Goal: Communication & Community: Ask a question

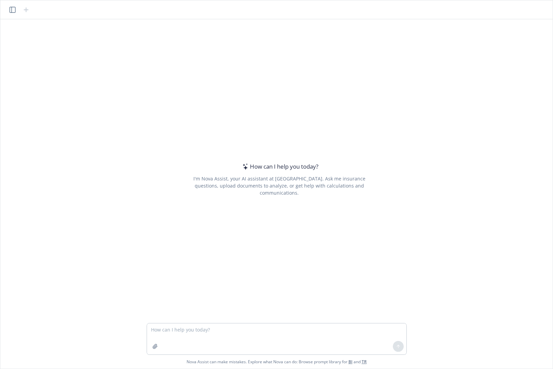
click at [11, 10] on icon "button" at bounding box center [12, 10] width 6 height 6
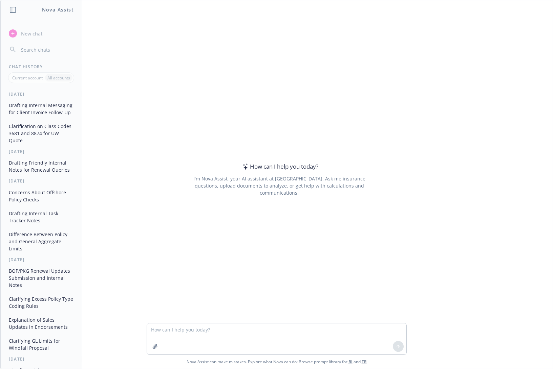
click at [34, 138] on button "Clarification on Class Codes 3681 and 8874 for UW Quote" at bounding box center [41, 133] width 70 height 25
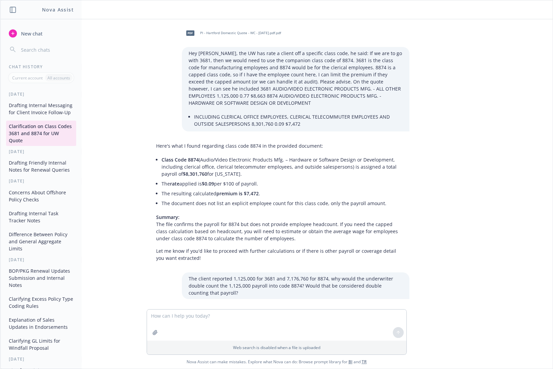
click at [33, 176] on button "Drafting Friendly Internal Notes for Renewal Queries" at bounding box center [41, 166] width 70 height 18
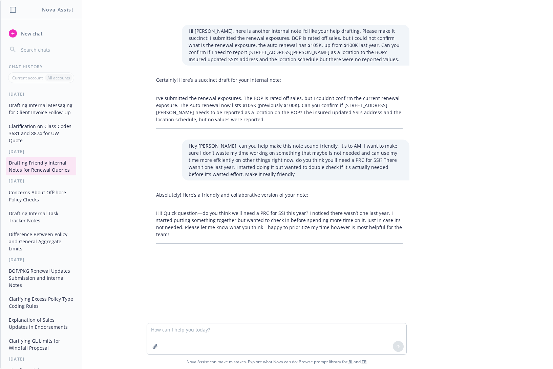
click at [35, 205] on button "Concerns About Offshore Policy Checks" at bounding box center [41, 196] width 70 height 18
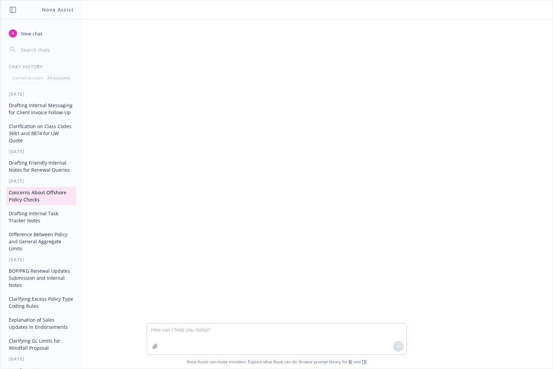
scroll to position [209, 0]
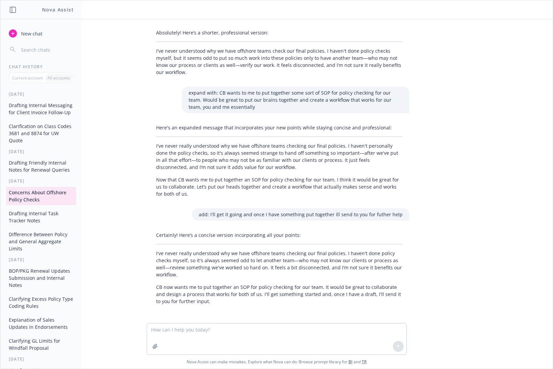
click at [25, 226] on button "Drafting Internal Task Tracker Notes" at bounding box center [41, 217] width 70 height 18
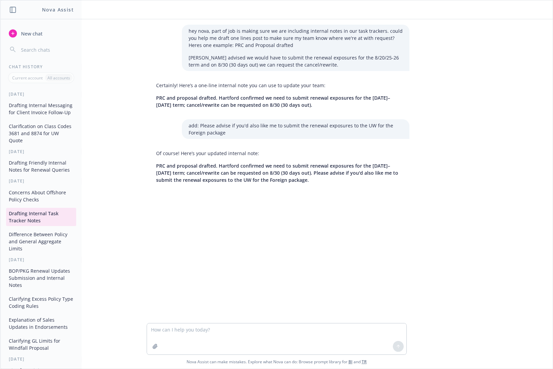
click at [41, 311] on button "Clarifying Excess Policy Type Coding Rules" at bounding box center [41, 303] width 70 height 18
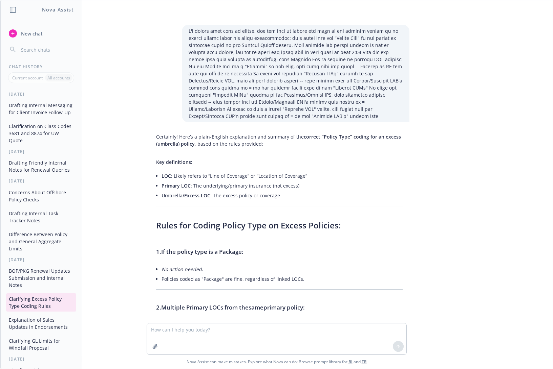
scroll to position [62, 0]
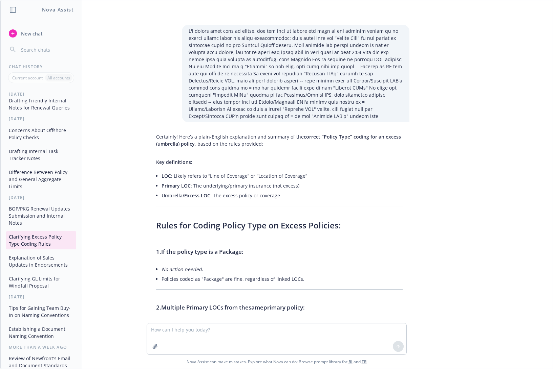
click at [39, 270] on button "Explanation of Sales Updates in Endorsements" at bounding box center [41, 261] width 70 height 18
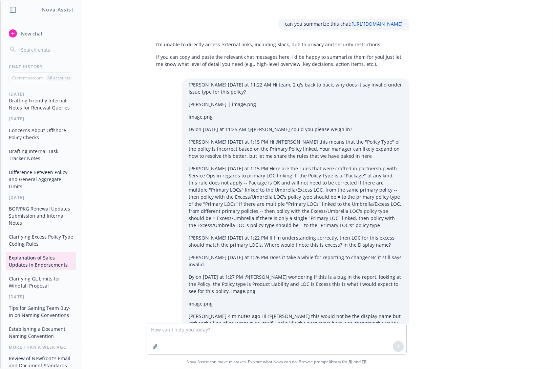
scroll to position [280, 0]
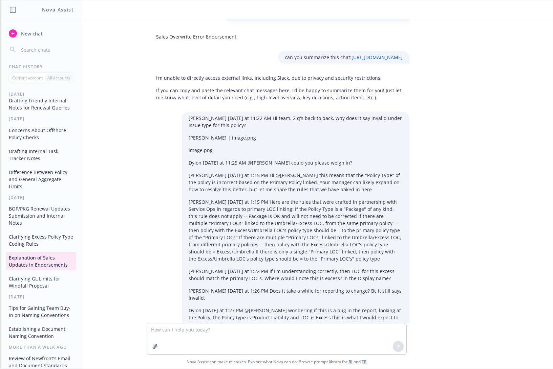
click at [49, 291] on button "Clarifying GL Limits for Windfall Proposal" at bounding box center [41, 282] width 70 height 18
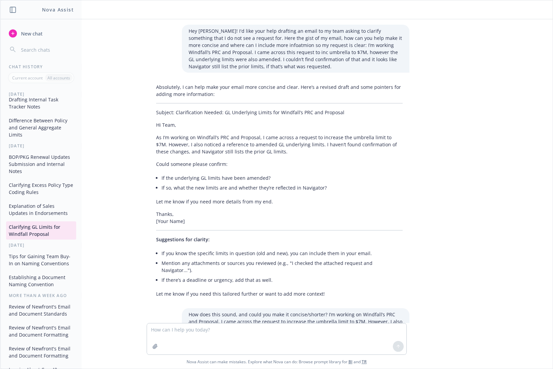
scroll to position [125, 0]
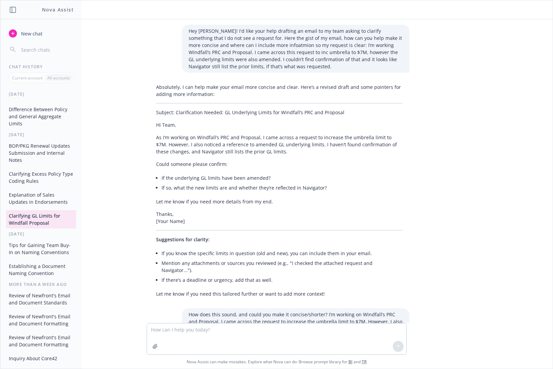
click at [39, 258] on button "Tips for Gaining Team Buy-In on Naming Conventions" at bounding box center [41, 249] width 70 height 18
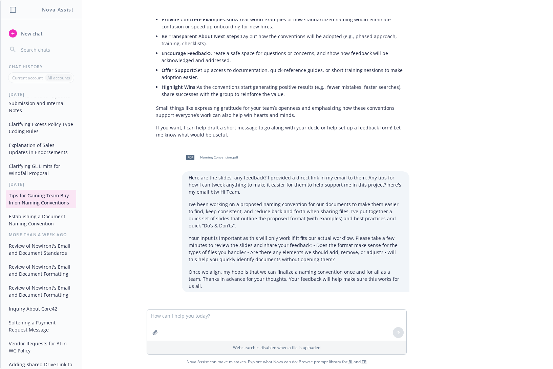
scroll to position [188, 0]
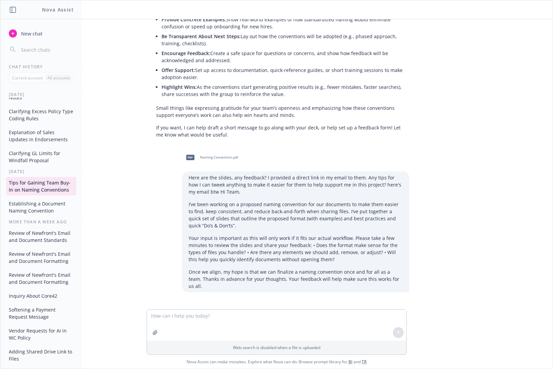
click at [29, 217] on button "Establishing a Document Naming Convention" at bounding box center [41, 207] width 70 height 18
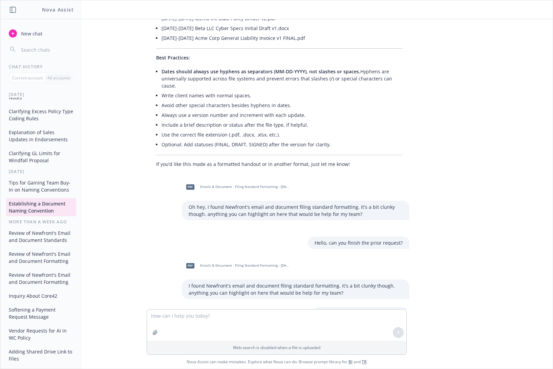
scroll to position [2133, 0]
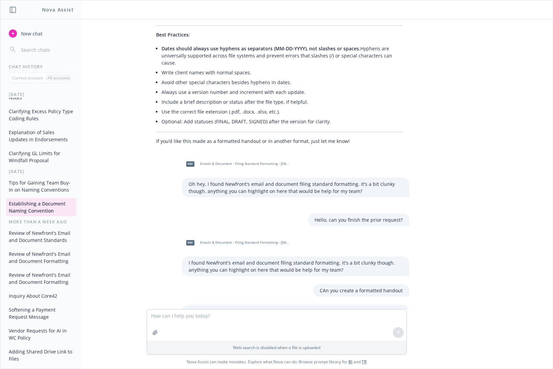
click at [127, 211] on div "Hey Nova! My team handles lots of documents, some are client facing, carrier fa…" at bounding box center [276, 164] width 546 height 290
click at [23, 246] on button "Review of Newfront's Email and Document Standards" at bounding box center [41, 237] width 70 height 18
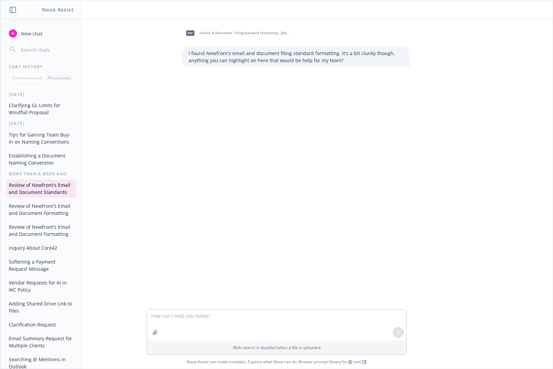
scroll to position [250, 0]
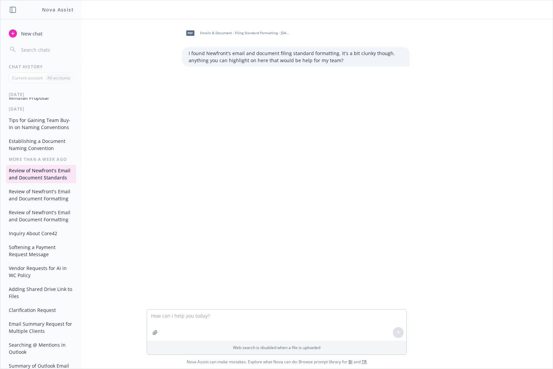
click at [28, 240] on div "Review of Newfront's Email and Document Standards Review of Newfront's Email an…" at bounding box center [41, 328] width 81 height 326
click at [28, 204] on button "Review of Newfront's Email and Document Formatting" at bounding box center [41, 195] width 70 height 18
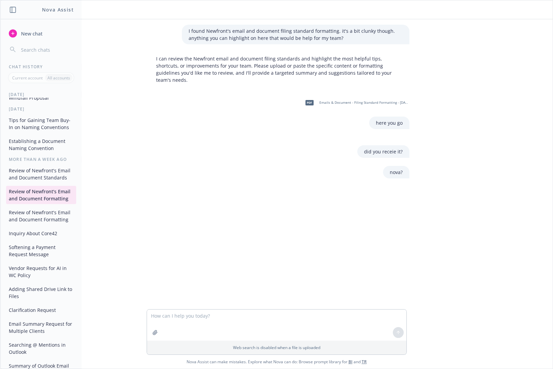
click at [26, 225] on button "Review of Newfront's Email and Document Formatting" at bounding box center [41, 216] width 70 height 18
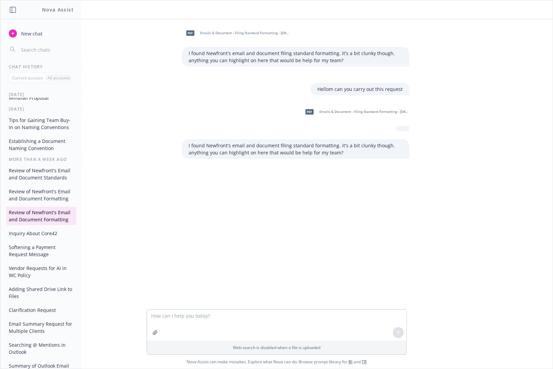
click at [39, 239] on button "Inquiry About Core42" at bounding box center [41, 233] width 70 height 11
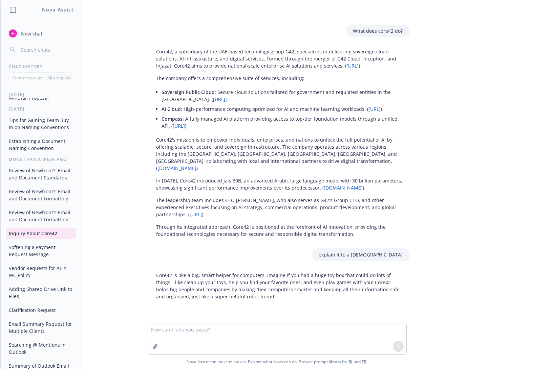
click at [33, 260] on button "Softening a Payment Request Message" at bounding box center [41, 251] width 70 height 18
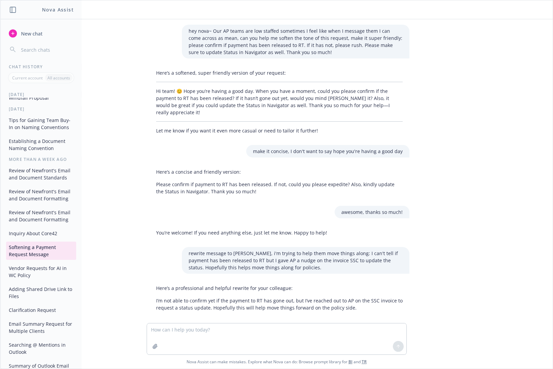
click at [32, 281] on button "Vendor Requests for AI in WC Policy" at bounding box center [41, 272] width 70 height 18
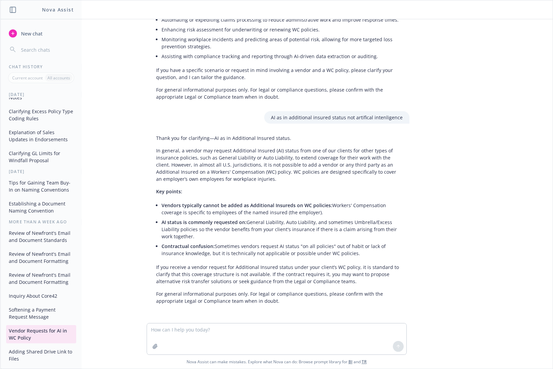
scroll to position [0, 0]
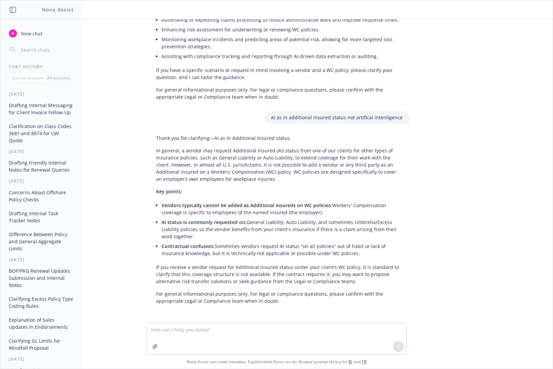
click at [31, 118] on button "Drafting Internal Messaging for Client Invoice Follow-Up" at bounding box center [41, 109] width 70 height 18
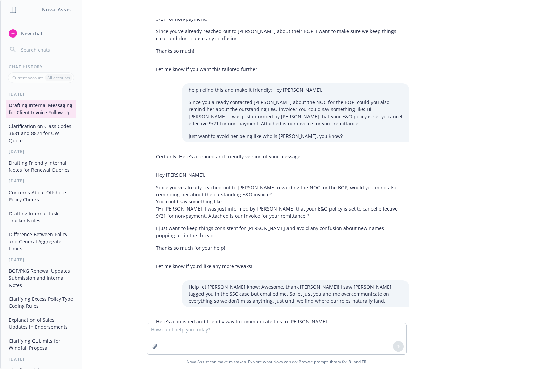
scroll to position [732, 0]
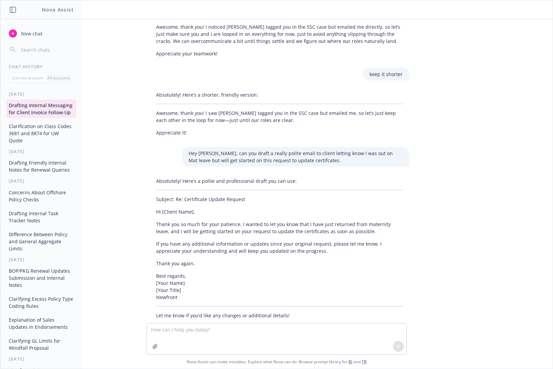
click at [48, 108] on button "Drafting Internal Messaging for Client Invoice Follow-Up" at bounding box center [41, 109] width 70 height 18
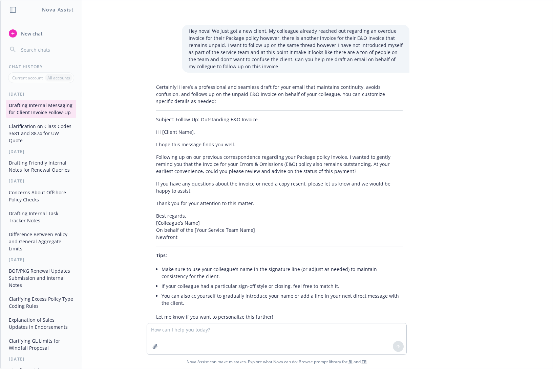
scroll to position [62, 0]
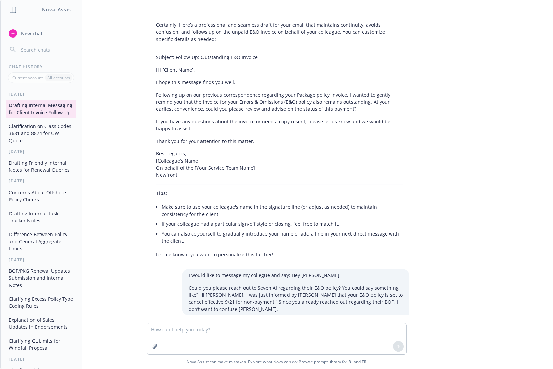
click at [36, 141] on button "Clarification on Class Codes 3681 and 8874 for UW Quote" at bounding box center [41, 133] width 70 height 25
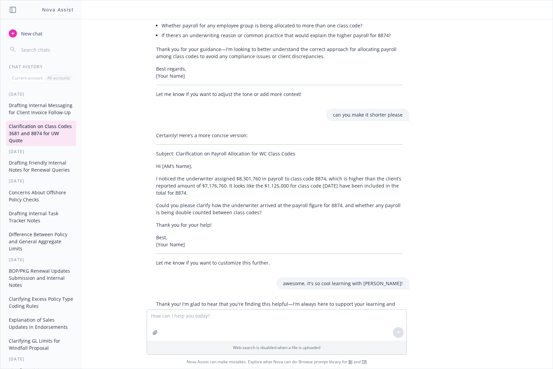
scroll to position [835, 0]
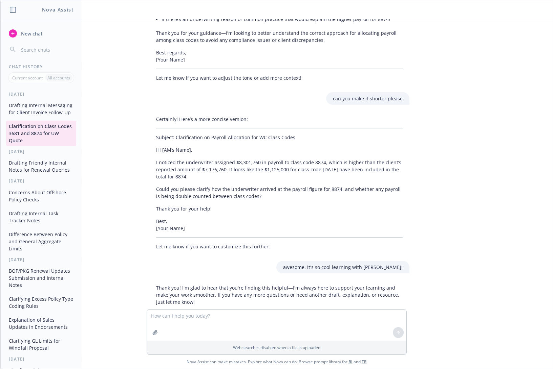
click at [36, 118] on button "Drafting Internal Messaging for Client Invoice Follow-Up" at bounding box center [41, 109] width 70 height 18
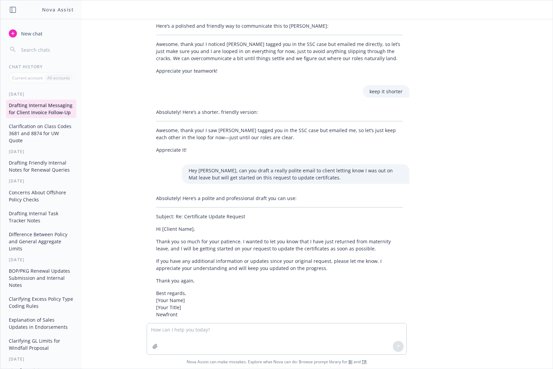
scroll to position [717, 0]
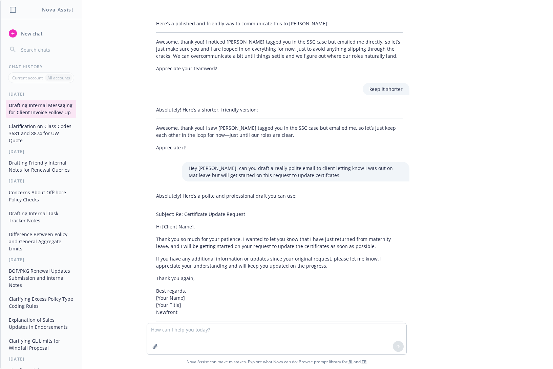
click at [176, 331] on textarea at bounding box center [276, 339] width 259 height 31
type textarea "hey nova, how can I clean up my chat"
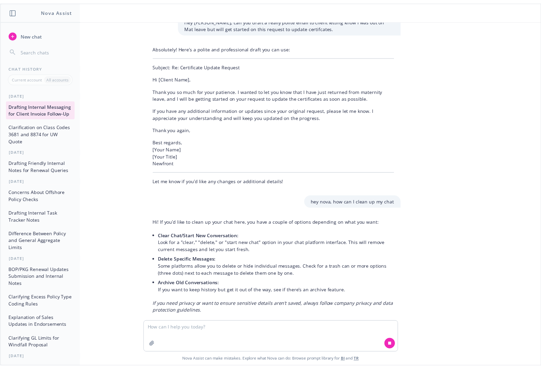
scroll to position [876, 0]
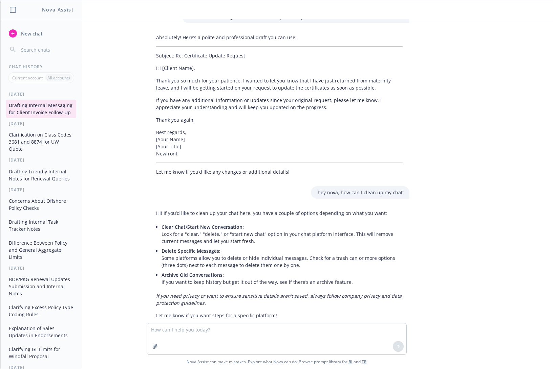
click at [22, 113] on button "Drafting Internal Messaging for Client Invoice Follow-Up" at bounding box center [41, 109] width 70 height 18
drag, startPoint x: 22, startPoint y: 113, endPoint x: 16, endPoint y: 108, distance: 8.0
click at [16, 108] on button "Drafting Internal Messaging for Client Invoice Follow-Up" at bounding box center [41, 109] width 70 height 18
click at [34, 117] on button "Drafting Internal Messaging for Client Invoice Follow-Up" at bounding box center [41, 109] width 70 height 18
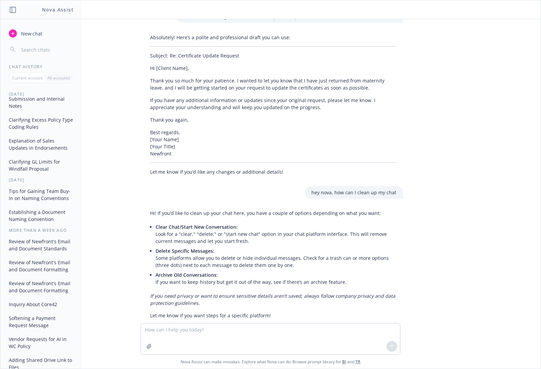
scroll to position [250, 0]
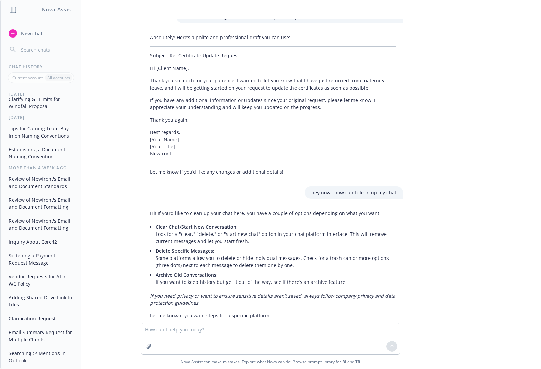
click at [31, 141] on button "Tips for Gaining Team Buy-In on Naming Conventions" at bounding box center [41, 132] width 70 height 18
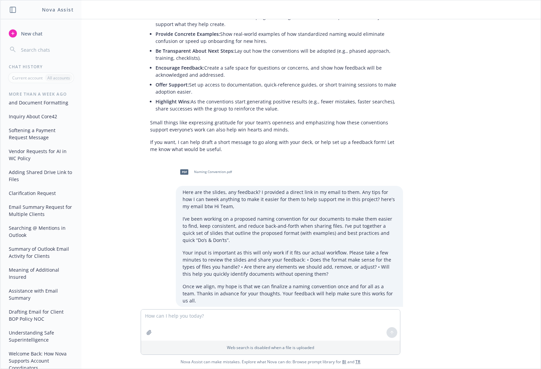
scroll to position [428, 0]
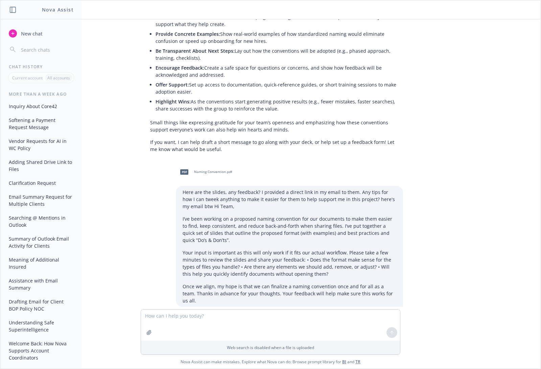
click at [33, 200] on button "Email Summary Request for Multiple Clients" at bounding box center [41, 201] width 70 height 18
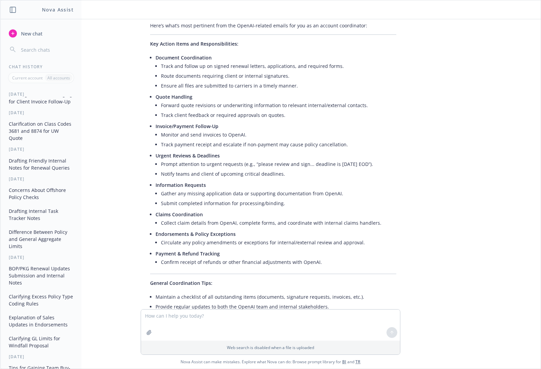
scroll to position [0, 0]
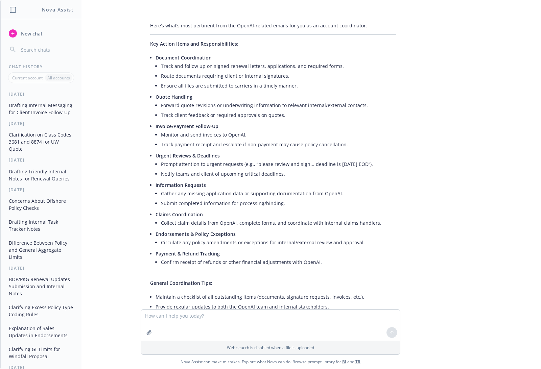
click at [25, 150] on button "Clarification on Class Codes 3681 and 8874 for UW Quote" at bounding box center [41, 141] width 70 height 25
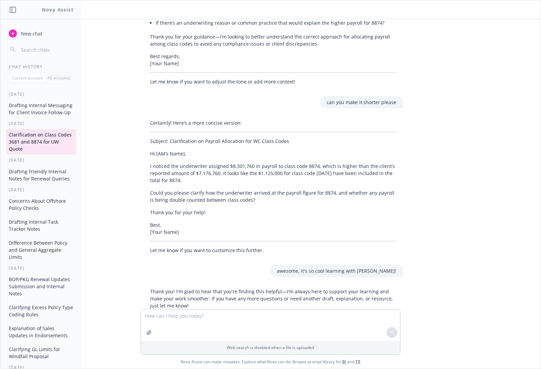
scroll to position [835, 0]
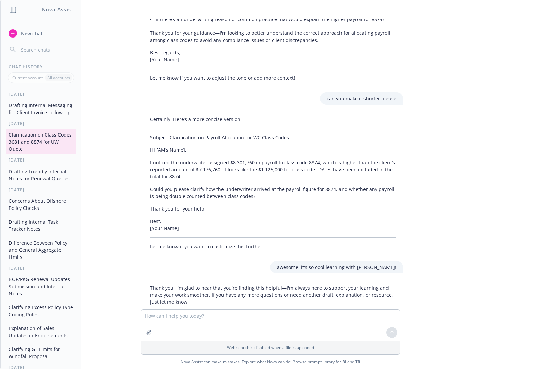
click at [18, 116] on button "Drafting Internal Messaging for Client Invoice Follow-Up" at bounding box center [41, 109] width 70 height 18
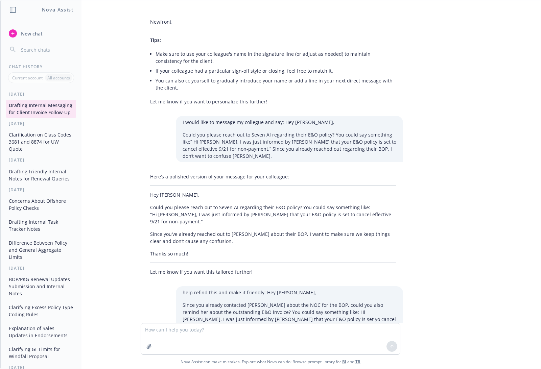
scroll to position [0, 0]
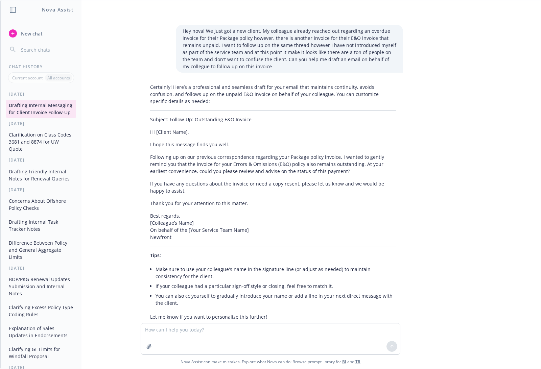
click at [35, 78] on p "Current account" at bounding box center [27, 78] width 30 height 6
click at [59, 75] on p "All accounts" at bounding box center [58, 78] width 23 height 6
click at [154, 193] on p "If you have any questions about the invoice or need a copy resent, please let u…" at bounding box center [273, 187] width 246 height 14
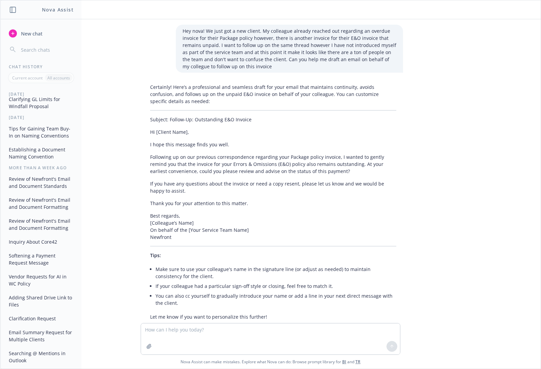
scroll to position [313, 0]
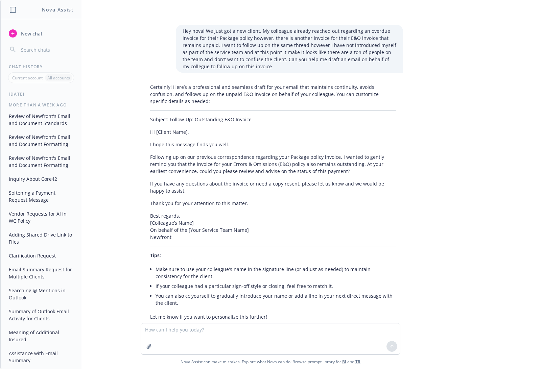
click at [45, 129] on button "Review of Newfront's Email and Document Standards" at bounding box center [41, 120] width 70 height 18
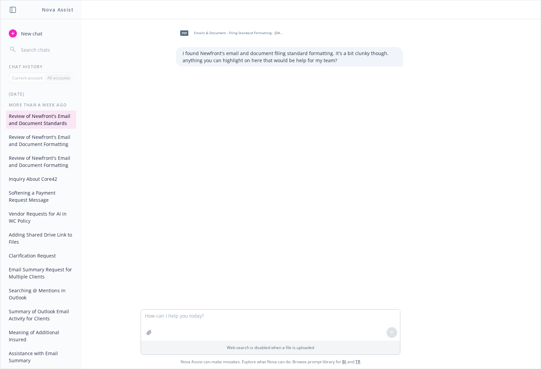
click at [49, 150] on button "Review of Newfront's Email and Document Formatting" at bounding box center [41, 141] width 70 height 18
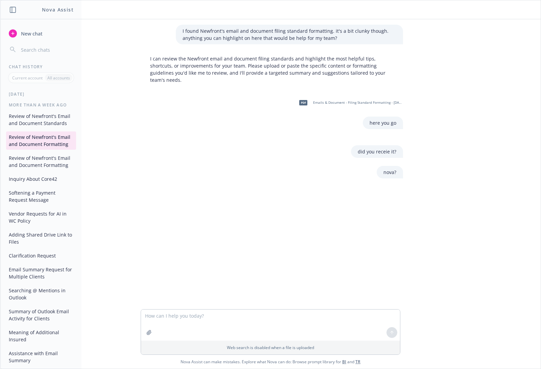
click at [50, 171] on button "Review of Newfront's Email and Document Formatting" at bounding box center [41, 162] width 70 height 18
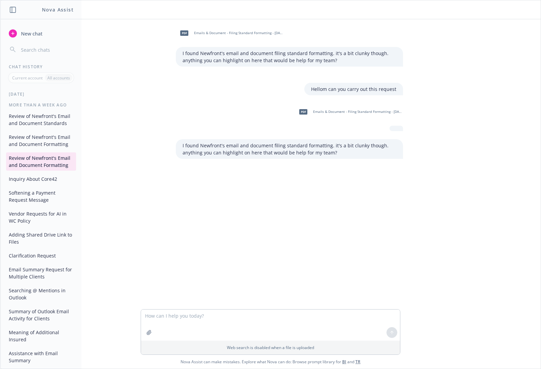
click at [46, 185] on button "Inquiry About Core42" at bounding box center [41, 179] width 70 height 11
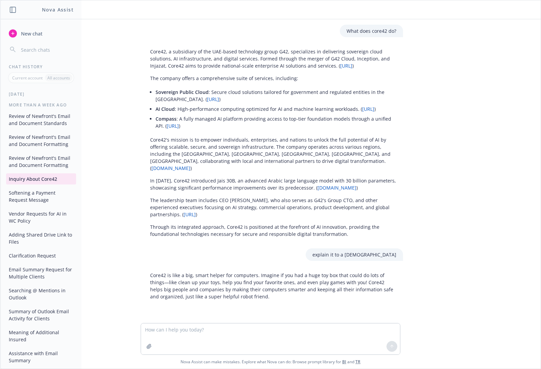
click at [38, 206] on button "Softening a Payment Request Message" at bounding box center [41, 196] width 70 height 18
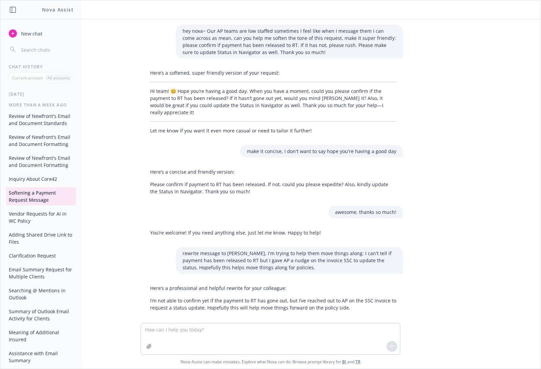
click at [38, 32] on span "New chat" at bounding box center [31, 33] width 23 height 7
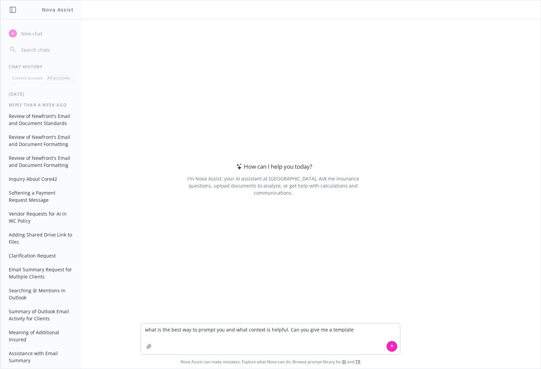
type textarea "what is the best way to prompt you and what context is helpful. Can you give me…"
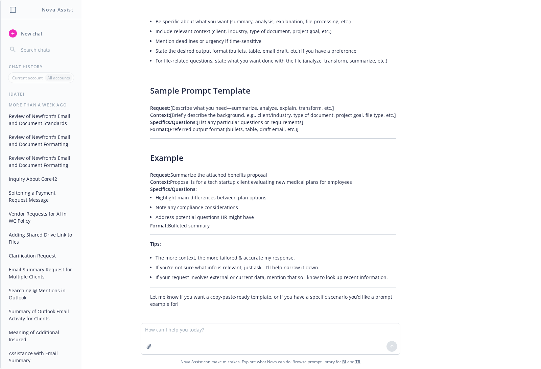
scroll to position [65, 0]
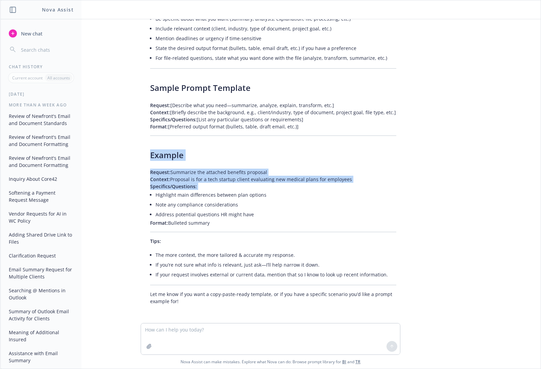
drag, startPoint x: 145, startPoint y: 152, endPoint x: 268, endPoint y: 190, distance: 128.4
click at [268, 190] on div "Certainly! Here’s a prompting template and some guidance for getting the most h…" at bounding box center [273, 144] width 260 height 328
click at [268, 190] on li "Highlight main differences between plan options" at bounding box center [276, 195] width 241 height 10
drag, startPoint x: 264, startPoint y: 196, endPoint x: 118, endPoint y: 158, distance: 150.3
click at [118, 158] on div "what is the best way to prompt you and what context is helpful. Can you give me…" at bounding box center [270, 171] width 535 height 304
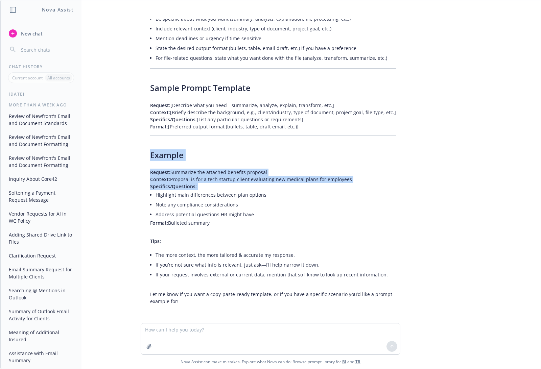
click at [146, 155] on div "Certainly! Here’s a prompting template and some guidance for getting the most h…" at bounding box center [273, 144] width 260 height 328
drag, startPoint x: 146, startPoint y: 150, endPoint x: 204, endPoint y: 186, distance: 68.7
click at [204, 186] on div "Certainly! Here’s a prompting template and some guidance for getting the most h…" at bounding box center [273, 144] width 260 height 328
click at [204, 186] on p "Specifics/Questions:" at bounding box center [273, 186] width 246 height 7
drag, startPoint x: 200, startPoint y: 185, endPoint x: 138, endPoint y: 150, distance: 72.0
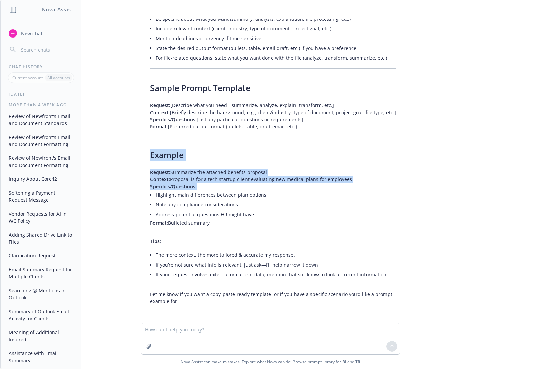
click at [138, 150] on div "Certainly! Here’s a prompting template and some guidance for getting the most h…" at bounding box center [273, 144] width 271 height 328
click at [144, 156] on div "Certainly! Here’s a prompting template and some guidance for getting the most h…" at bounding box center [273, 144] width 260 height 328
drag, startPoint x: 144, startPoint y: 149, endPoint x: 217, endPoint y: 187, distance: 82.3
click at [217, 187] on div "Certainly! Here’s a prompting template and some guidance for getting the most h…" at bounding box center [273, 144] width 260 height 328
click at [211, 184] on p "Specifics/Questions:" at bounding box center [273, 186] width 246 height 7
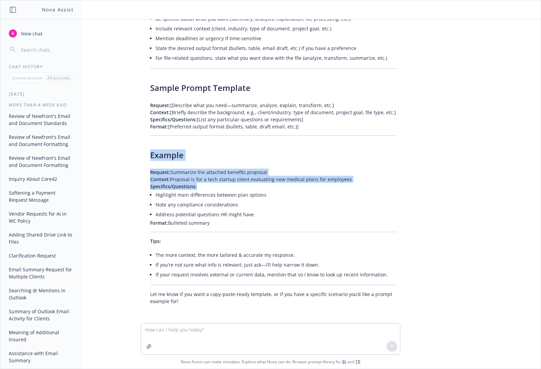
drag, startPoint x: 211, startPoint y: 189, endPoint x: 126, endPoint y: 149, distance: 93.5
click at [126, 149] on div "what is the best way to prompt you and what context is helpful. Can you give me…" at bounding box center [270, 171] width 535 height 304
click at [138, 153] on div "Certainly! Here’s a prompting template and some guidance for getting the most h…" at bounding box center [273, 144] width 271 height 328
drag, startPoint x: 141, startPoint y: 145, endPoint x: 222, endPoint y: 188, distance: 91.9
click at [222, 188] on div "Certainly! Here’s a prompting template and some guidance for getting the most h…" at bounding box center [273, 144] width 260 height 328
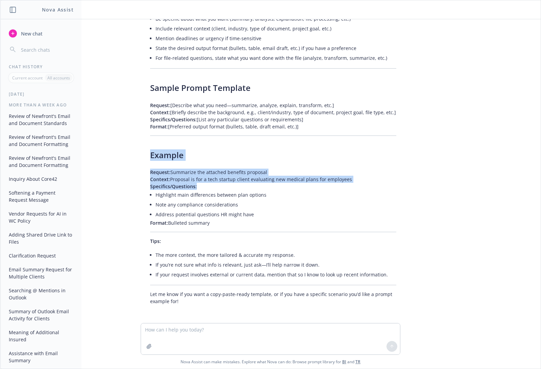
click at [208, 187] on p "Specifics/Questions:" at bounding box center [273, 186] width 246 height 7
drag, startPoint x: 198, startPoint y: 189, endPoint x: 136, endPoint y: 147, distance: 75.1
click at [138, 147] on div "Certainly! Here’s a prompting template and some guidance for getting the most h…" at bounding box center [273, 144] width 271 height 328
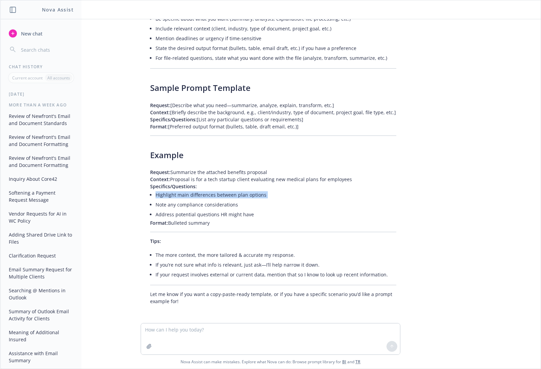
drag, startPoint x: 153, startPoint y: 193, endPoint x: 153, endPoint y: 204, distance: 11.5
click at [156, 204] on ul "Highlight main differences between plan options Note any compliance considerati…" at bounding box center [276, 204] width 241 height 29
click at [150, 212] on blockquote "Request: Summarize the attached benefits proposal Context: Proposal is for a te…" at bounding box center [273, 198] width 246 height 58
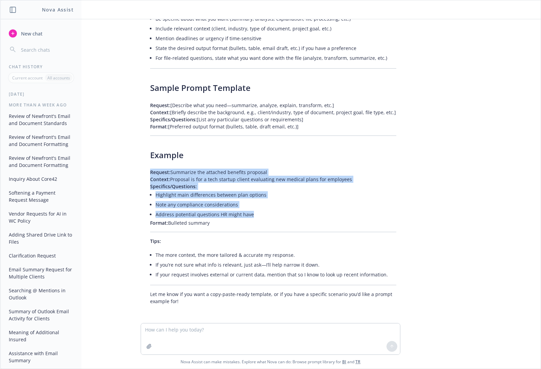
drag, startPoint x: 149, startPoint y: 170, endPoint x: 143, endPoint y: 222, distance: 52.1
click at [143, 222] on div "Certainly! Here’s a prompting template and some guidance for getting the most h…" at bounding box center [273, 144] width 260 height 328
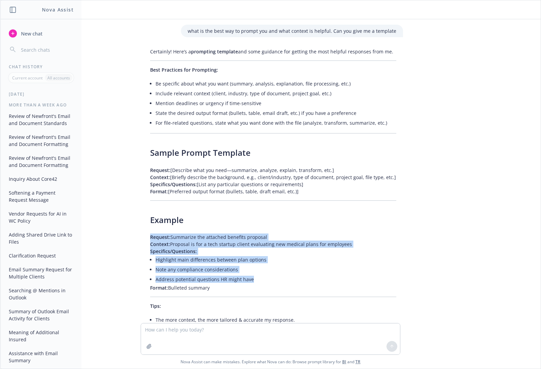
click at [161, 232] on div "Certainly! Here’s a prompting template and some guidance for getting the most h…" at bounding box center [273, 209] width 260 height 328
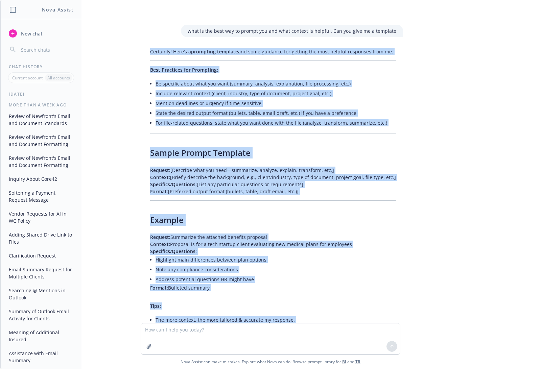
scroll to position [65, 0]
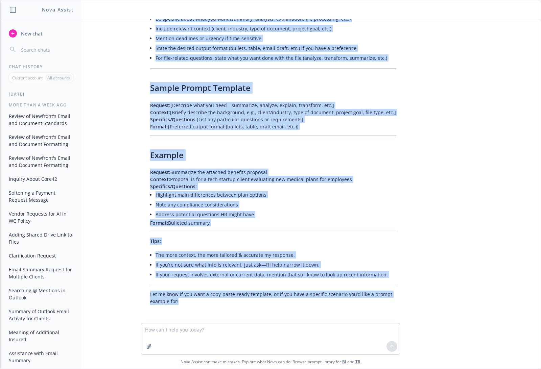
drag, startPoint x: 148, startPoint y: 52, endPoint x: 169, endPoint y: 353, distance: 301.9
click at [169, 353] on div "what is the best way to prompt you and what context is helpful. Can you give me…" at bounding box center [270, 194] width 541 height 350
click at [199, 311] on div "what is the best way to prompt you and what context is helpful. Can you give me…" at bounding box center [270, 171] width 535 height 304
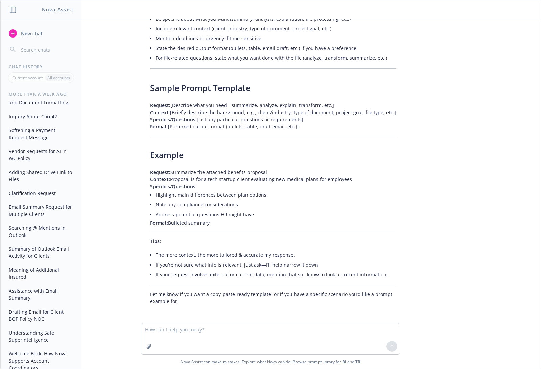
scroll to position [449, 0]
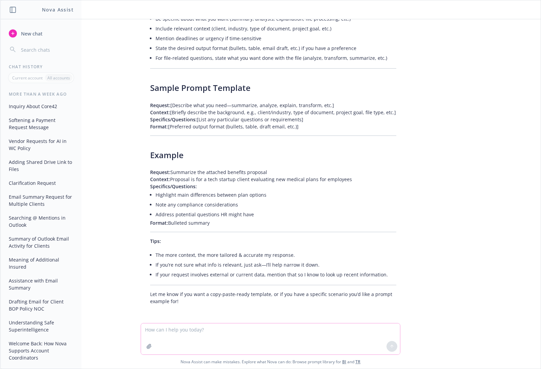
click at [198, 333] on textarea at bounding box center [270, 339] width 259 height 31
type textarea "w"
type textarea "what is an hallucination as it refers to AI"
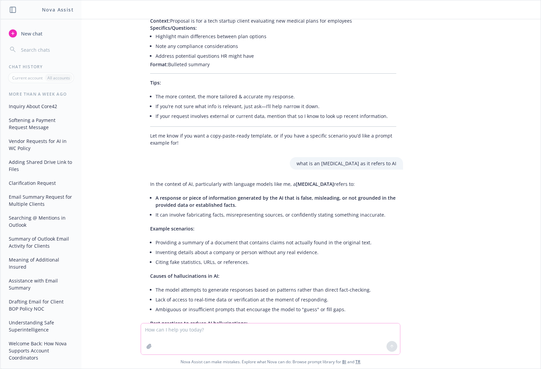
scroll to position [456, 0]
drag, startPoint x: 187, startPoint y: 241, endPoint x: 355, endPoint y: 242, distance: 167.2
click at [355, 242] on li "Providing a summary of a document that contains claims not actually found in th…" at bounding box center [276, 243] width 241 height 10
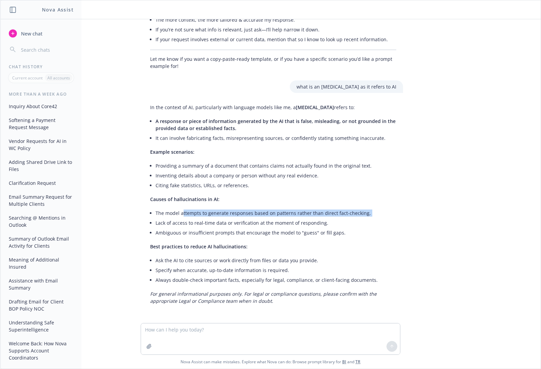
drag, startPoint x: 179, startPoint y: 214, endPoint x: 152, endPoint y: 225, distance: 29.5
click at [152, 225] on div "In the context of AI, particularly with language models like me, a hallucinatio…" at bounding box center [273, 204] width 260 height 206
click at [156, 260] on li "Ask the AI to cite sources or work directly from files or data you provide." at bounding box center [276, 261] width 241 height 10
drag, startPoint x: 155, startPoint y: 267, endPoint x: 155, endPoint y: 274, distance: 7.5
click at [156, 274] on li "Specify when accurate, up-to-date information is required." at bounding box center [276, 271] width 241 height 10
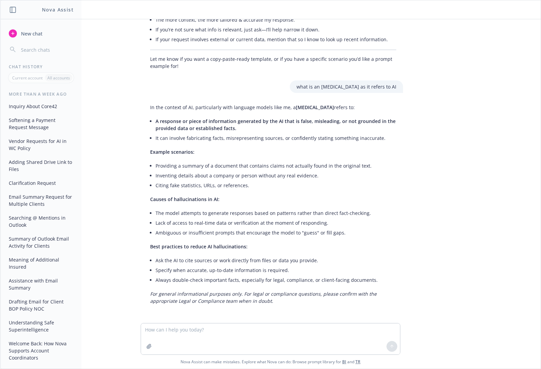
drag, startPoint x: 155, startPoint y: 279, endPoint x: 155, endPoint y: 286, distance: 7.1
click at [155, 286] on div "In the context of AI, particularly with language models like me, a hallucinatio…" at bounding box center [273, 204] width 260 height 206
click at [157, 302] on em "For general informational purposes only. For legal or compliance questions, ple…" at bounding box center [263, 298] width 227 height 14
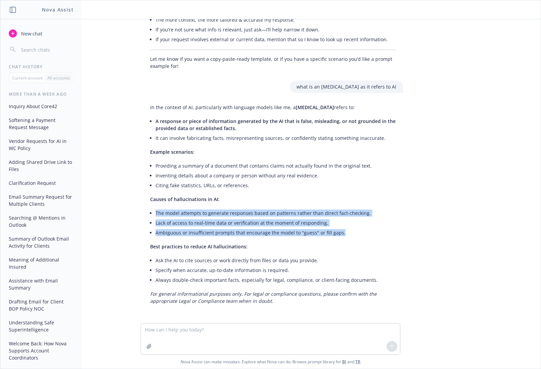
drag, startPoint x: 143, startPoint y: 212, endPoint x: 362, endPoint y: 237, distance: 219.7
click at [362, 237] on div "In the context of AI, particularly with language models like me, a hallucinatio…" at bounding box center [273, 204] width 260 height 206
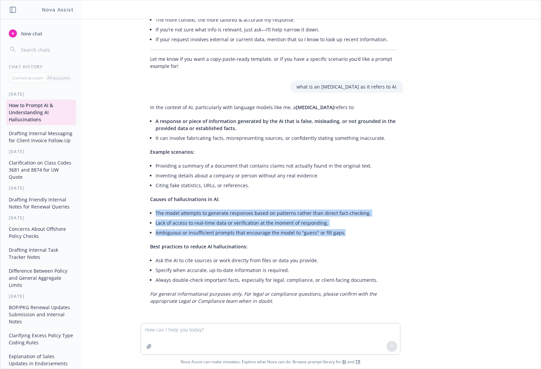
scroll to position [0, 0]
click at [33, 178] on button "Clarification on Class Codes 3681 and 8874 for UW Quote" at bounding box center [41, 169] width 70 height 25
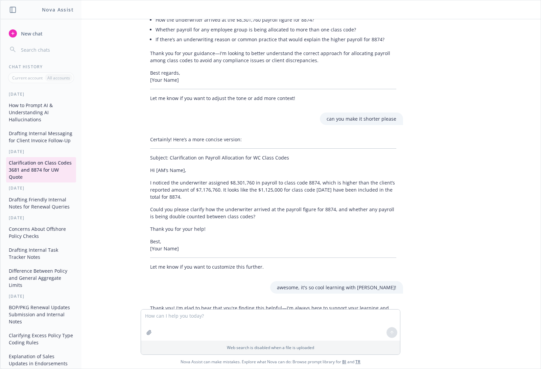
scroll to position [850, 0]
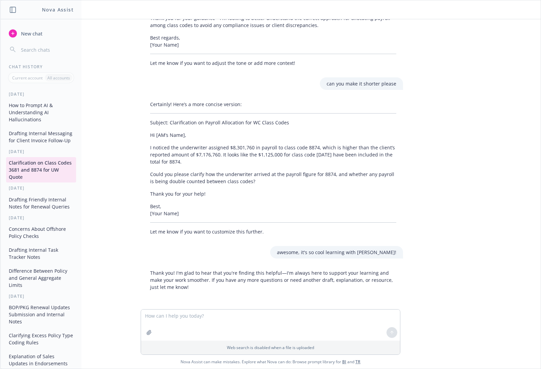
click at [45, 212] on button "Drafting Friendly Internal Notes for Renewal Queries" at bounding box center [41, 203] width 70 height 18
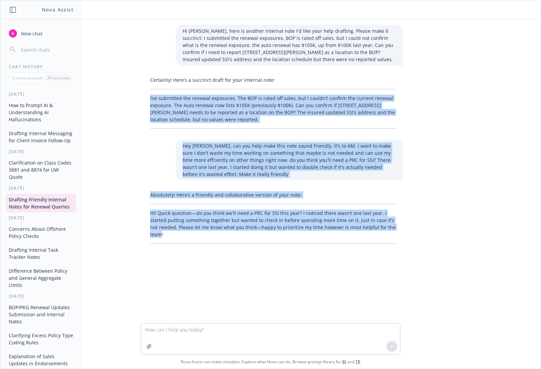
drag, startPoint x: 390, startPoint y: 227, endPoint x: 144, endPoint y: 101, distance: 275.9
click at [144, 101] on div "Hi Nova, here is another internal note I'd like your help drafting. Please make…" at bounding box center [270, 171] width 535 height 304
click at [239, 184] on div "Hi Nova, here is another internal note I'd like your help drafting. Please make…" at bounding box center [270, 171] width 535 height 304
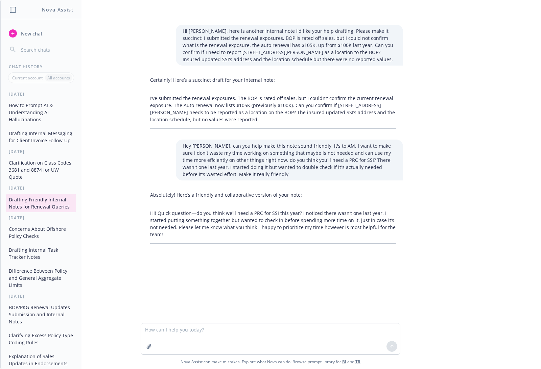
click at [7, 242] on button "Concerns About Offshore Policy Checks" at bounding box center [41, 233] width 70 height 18
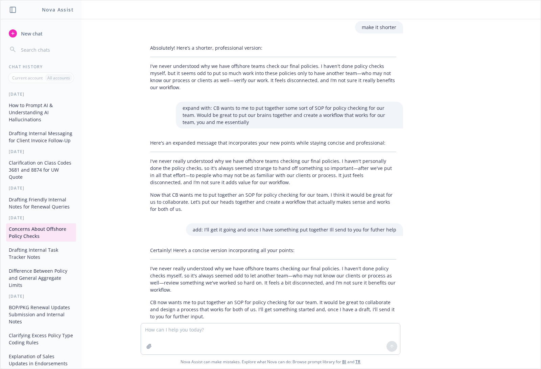
scroll to position [194, 0]
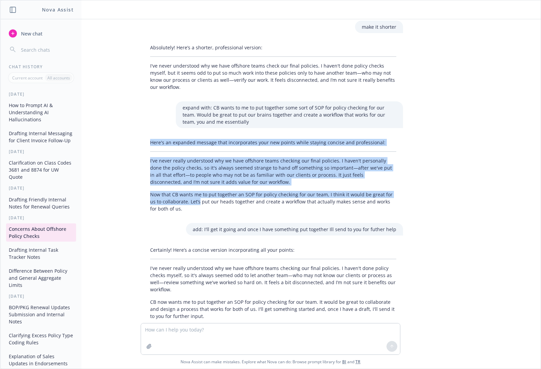
drag, startPoint x: 148, startPoint y: 141, endPoint x: 189, endPoint y: 203, distance: 74.7
click at [189, 203] on div "Here's an expanded message that incorporates your new points while staying conc…" at bounding box center [273, 175] width 260 height 79
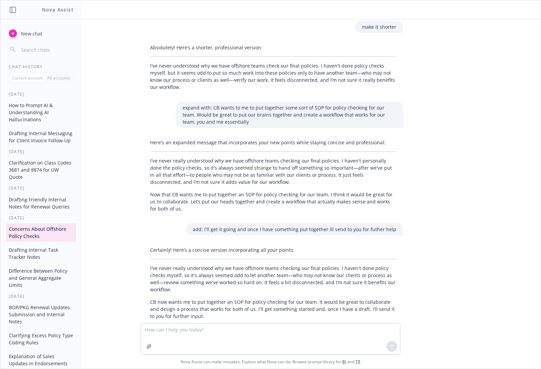
click at [187, 210] on p "Now that CB wants me to put together an SOP for policy checking for our team, I…" at bounding box center [273, 201] width 246 height 21
click at [24, 121] on button "How to Prompt AI & Understanding AI Hallucinations" at bounding box center [41, 112] width 70 height 25
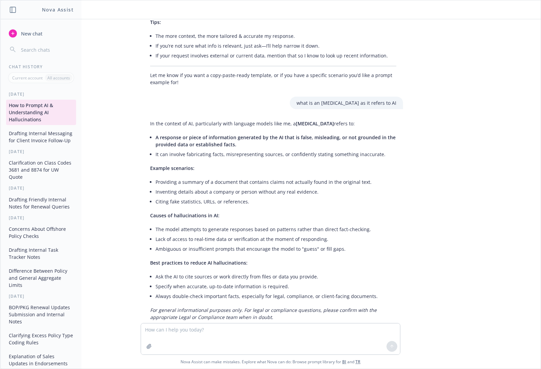
scroll to position [285, 0]
click at [227, 332] on textarea at bounding box center [270, 339] width 259 height 31
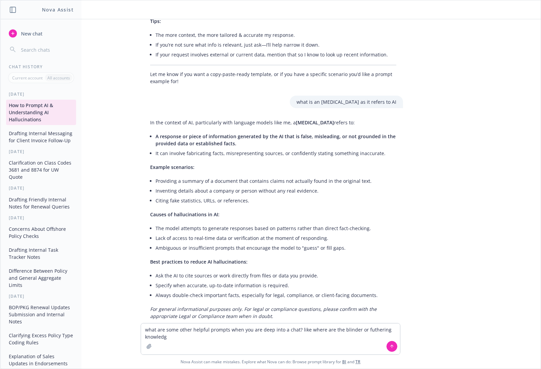
type textarea "what are some other helpful prompts when you are deep into a chat? like where a…"
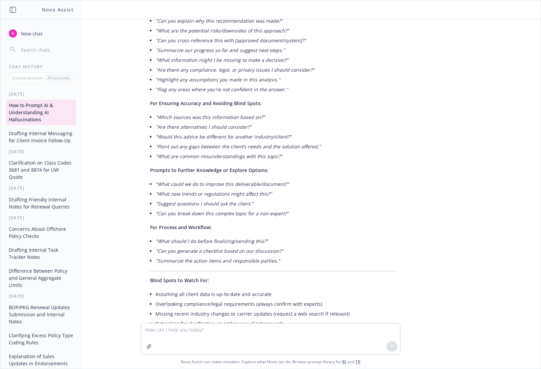
scroll to position [681, 0]
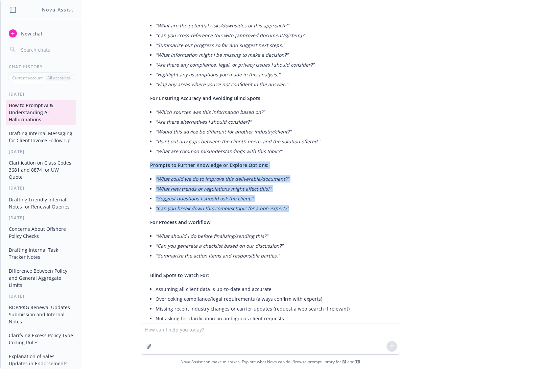
drag, startPoint x: 149, startPoint y: 165, endPoint x: 147, endPoint y: 217, distance: 51.8
click at [147, 217] on div "Great question! As you go deeper into a chat or project with me, it helps to kn…" at bounding box center [273, 176] width 260 height 426
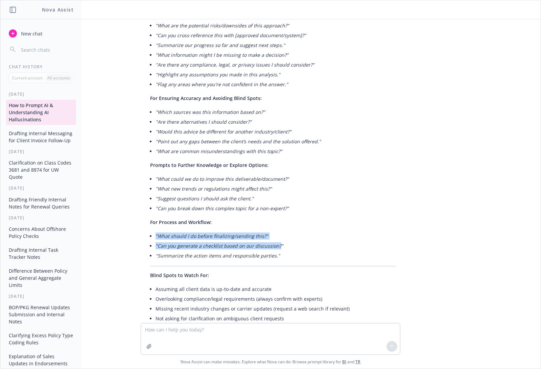
drag, startPoint x: 152, startPoint y: 232, endPoint x: 273, endPoint y: 250, distance: 123.1
click at [273, 250] on div "Great question! As you go deeper into a chat or project with me, it helps to kn…" at bounding box center [273, 176] width 260 height 426
click at [273, 257] on li ""Summarize the action items and responsible parties."" at bounding box center [276, 256] width 241 height 10
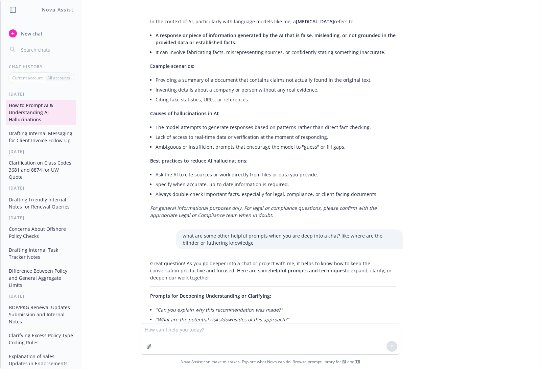
scroll to position [512, 0]
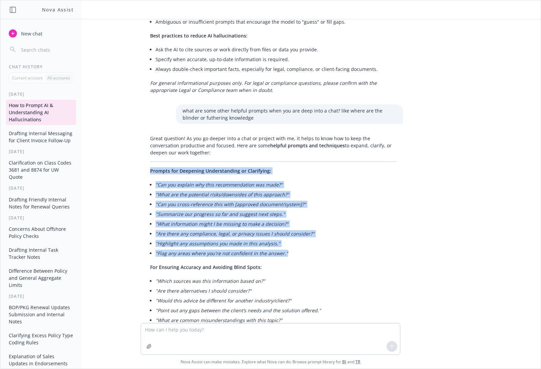
drag, startPoint x: 145, startPoint y: 167, endPoint x: 321, endPoint y: 258, distance: 198.7
click at [321, 258] on div "Great question! As you go deeper into a chat or project with me, it helps to kn…" at bounding box center [273, 345] width 260 height 426
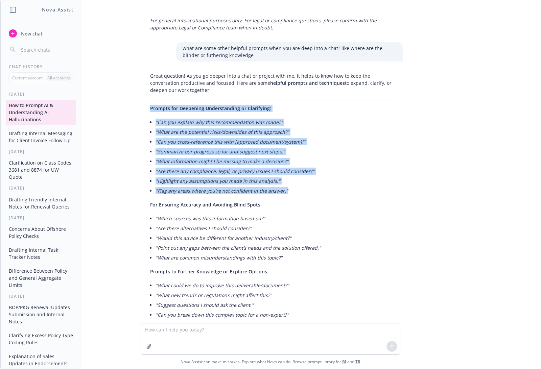
click at [314, 255] on li ""What are common misunderstandings with this topic?"" at bounding box center [276, 258] width 241 height 10
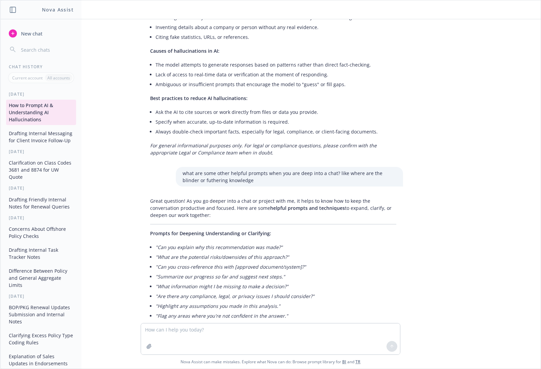
scroll to position [762, 0]
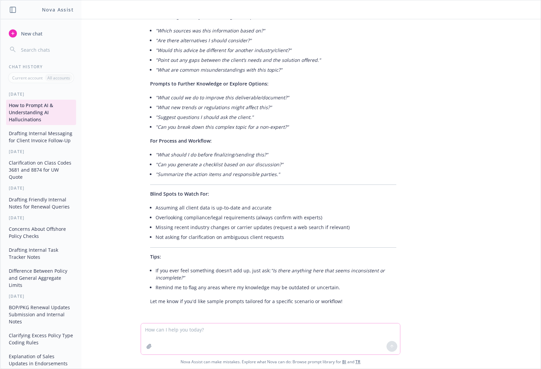
click at [179, 326] on textarea at bounding box center [270, 339] width 259 height 31
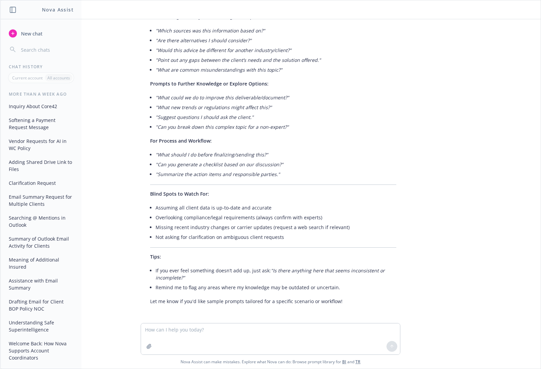
click at [37, 366] on div "Today How to Prompt AI & Understanding AI Hallucinations Drafting Internal Mess…" at bounding box center [41, 230] width 81 height 278
click at [38, 354] on button "Welcome Back: How Nova Supports Account Coordinators" at bounding box center [41, 350] width 70 height 25
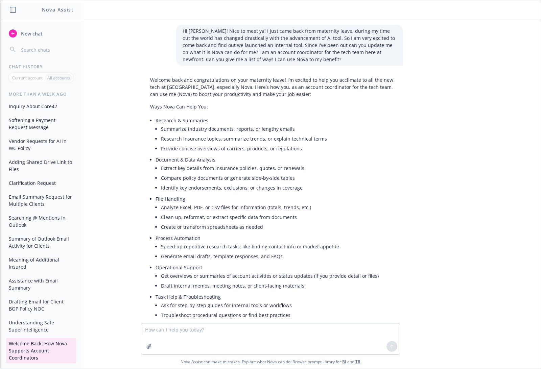
scroll to position [62, 0]
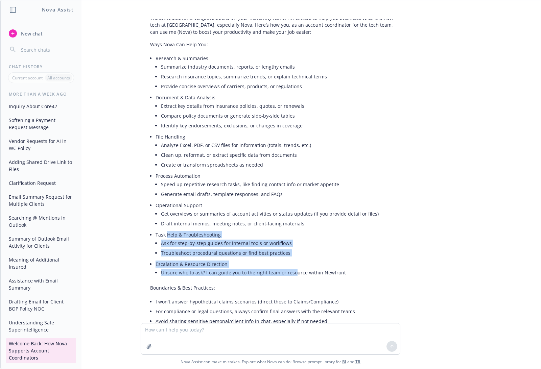
drag, startPoint x: 164, startPoint y: 233, endPoint x: 291, endPoint y: 275, distance: 134.0
click at [291, 275] on ul "Research & Summaries Summarize industry documents, reports, or lengthy emails R…" at bounding box center [276, 166] width 241 height 226
click at [291, 275] on li "Unsure who to ask? I can guide you to the right team or resource within Newfront" at bounding box center [279, 273] width 236 height 10
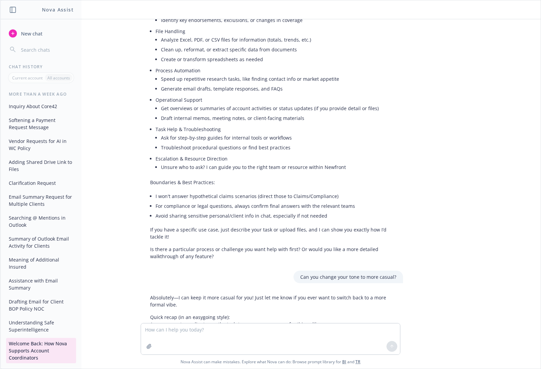
scroll to position [188, 0]
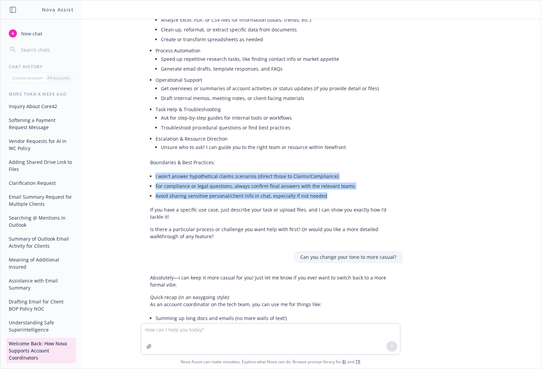
drag, startPoint x: 141, startPoint y: 179, endPoint x: 339, endPoint y: 197, distance: 199.4
click at [339, 197] on div "Welcome back and congratulations on your maternity leave! I’m excited to help y…" at bounding box center [273, 64] width 260 height 357
click at [339, 197] on li "Avoid sharing sensitive personal/client info in chat, especially if not needed" at bounding box center [276, 196] width 241 height 10
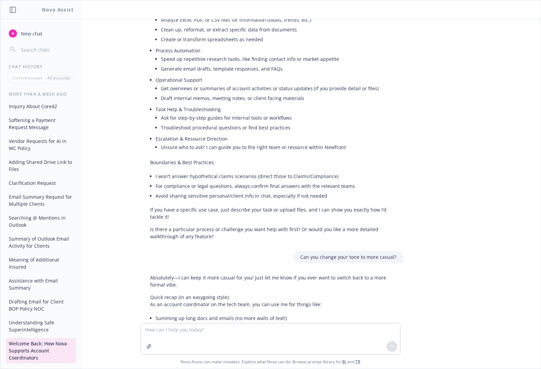
scroll to position [0, 0]
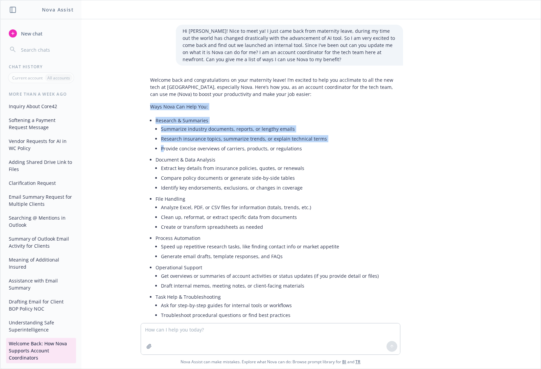
drag, startPoint x: 146, startPoint y: 104, endPoint x: 160, endPoint y: 146, distance: 44.5
click at [160, 146] on div "Welcome back and congratulations on your maternity leave! I’m excited to help y…" at bounding box center [273, 252] width 260 height 357
click at [270, 145] on li "Provide concise overviews of carriers, products, or regulations" at bounding box center [279, 149] width 236 height 10
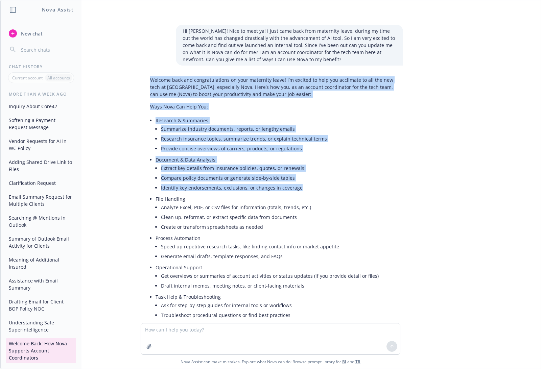
drag, startPoint x: 146, startPoint y: 79, endPoint x: 338, endPoint y: 199, distance: 226.6
click at [334, 194] on div "Welcome back and congratulations on your maternity leave! I’m excited to help y…" at bounding box center [273, 252] width 260 height 357
click at [342, 194] on ul "Research & Summaries Summarize industry documents, reports, or lengthy emails R…" at bounding box center [276, 229] width 241 height 226
click at [337, 184] on li "Identify key endorsements, exclusions, or changes in coverage" at bounding box center [279, 188] width 236 height 10
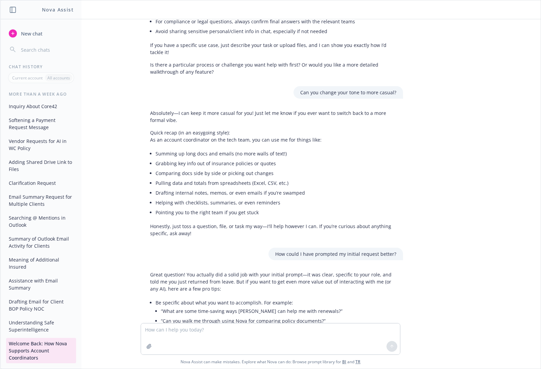
scroll to position [522, 0]
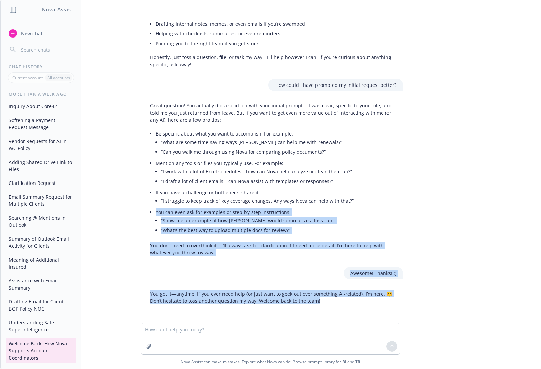
drag, startPoint x: 144, startPoint y: 210, endPoint x: 318, endPoint y: 311, distance: 201.0
click at [318, 311] on div "Hi Nova! Nice to meet ya! I just came back from maternity leave, during my time…" at bounding box center [270, 171] width 535 height 304
click at [316, 297] on p "You got it—anytime! If you ever need help (or just want to geek out over someth…" at bounding box center [273, 298] width 246 height 14
click at [320, 307] on div "You got it—anytime! If you ever need help (or just want to geek out over someth…" at bounding box center [273, 298] width 260 height 20
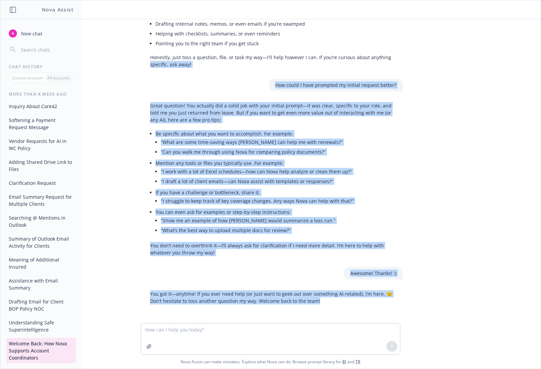
drag, startPoint x: 320, startPoint y: 304, endPoint x: 105, endPoint y: 65, distance: 321.8
click at [105, 65] on div "Hi Nova! Nice to meet ya! I just came back from maternity leave, during my time…" at bounding box center [270, 171] width 535 height 304
click at [261, 105] on p "Great question! You actually did a solid job with your initial prompt—it was cl…" at bounding box center [273, 112] width 246 height 21
drag, startPoint x: 269, startPoint y: 83, endPoint x: 333, endPoint y: 338, distance: 262.7
click at [333, 338] on div "Hi Nova! Nice to meet ya! I just came back from maternity leave, during my time…" at bounding box center [270, 194] width 541 height 350
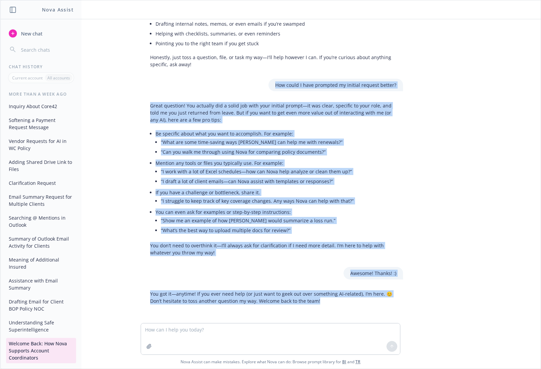
click at [335, 307] on div "You got it—anytime! If you ever need help (or just want to geek out over someth…" at bounding box center [273, 298] width 260 height 20
drag, startPoint x: 346, startPoint y: 304, endPoint x: 258, endPoint y: 83, distance: 238.1
click at [258, 83] on div "Hi Nova! Nice to meet ya! I just came back from maternity leave, during my time…" at bounding box center [270, 171] width 535 height 304
click at [138, 90] on div "How could I have prompted my initial request better?" at bounding box center [273, 85] width 271 height 13
click at [207, 89] on div "How could I have prompted my initial request better?" at bounding box center [273, 85] width 271 height 13
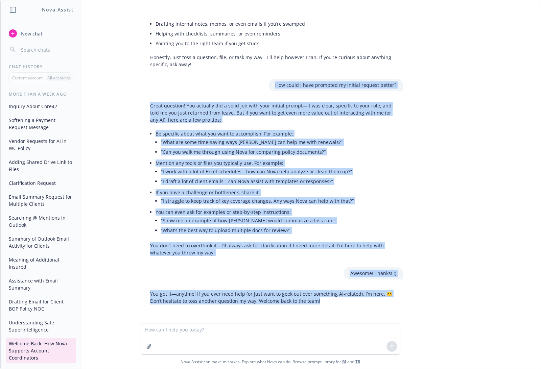
click at [279, 83] on p "How could I have prompted my initial request better?" at bounding box center [335, 85] width 121 height 7
click at [276, 86] on p "How could I have prompted my initial request better?" at bounding box center [335, 85] width 121 height 7
click at [264, 87] on div "How could I have prompted my initial request better?" at bounding box center [273, 85] width 271 height 13
click at [255, 110] on p "Great question! You actually did a solid job with your initial prompt—it was cl…" at bounding box center [273, 112] width 246 height 21
click at [260, 80] on div "How could I have prompted my initial request better?" at bounding box center [273, 85] width 271 height 13
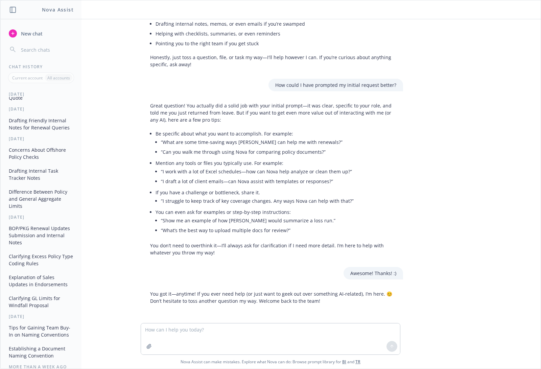
scroll to position [0, 0]
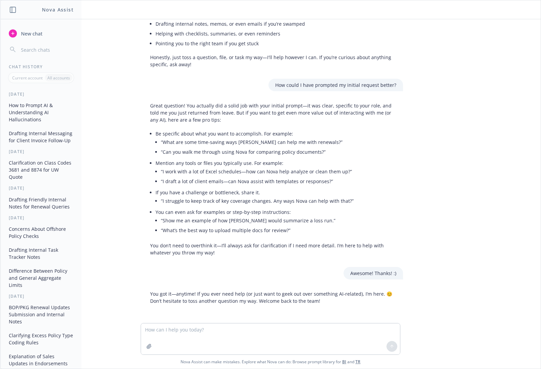
click at [35, 113] on button "How to Prompt AI & Understanding AI Hallucinations" at bounding box center [41, 112] width 70 height 25
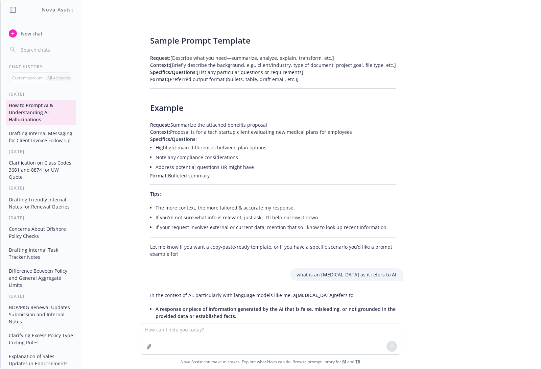
scroll to position [175, 0]
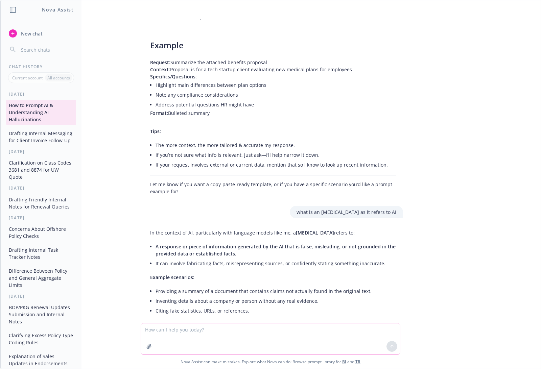
click at [187, 332] on textarea at bounding box center [270, 339] width 259 height 31
type textarea "Do you thin kthere would a top 10 prompt to use"
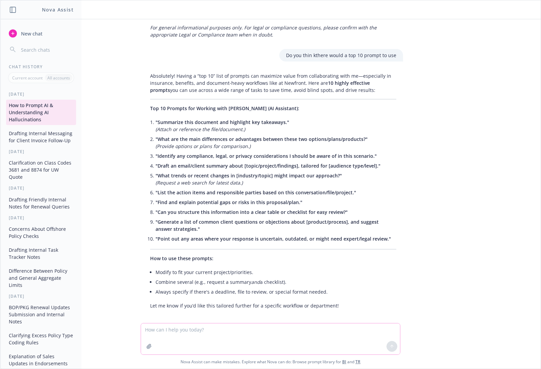
scroll to position [571, 0]
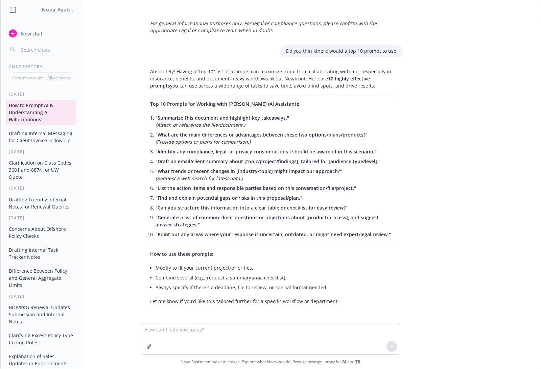
click at [208, 187] on span ""List the action items and responsible parties based on this conversation/file/…" at bounding box center [256, 188] width 201 height 6
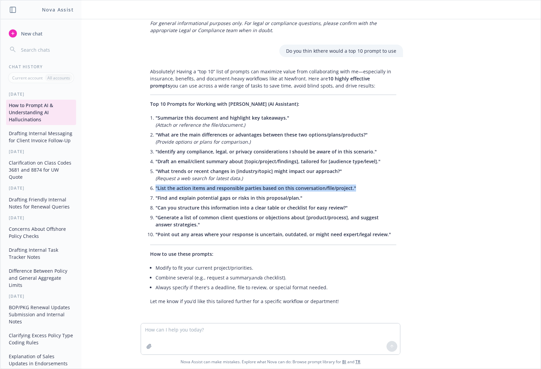
click at [208, 187] on span ""List the action items and responsible parties based on this conversation/file/…" at bounding box center [256, 188] width 201 height 6
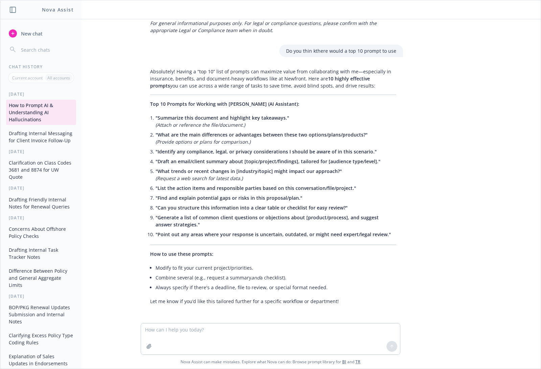
click at [207, 199] on span ""Find and explain potential gaps or risks in this proposal/plan."" at bounding box center [229, 198] width 147 height 6
click at [214, 208] on span ""Can you structure this information into a clear table or checklist for easy re…" at bounding box center [252, 208] width 192 height 6
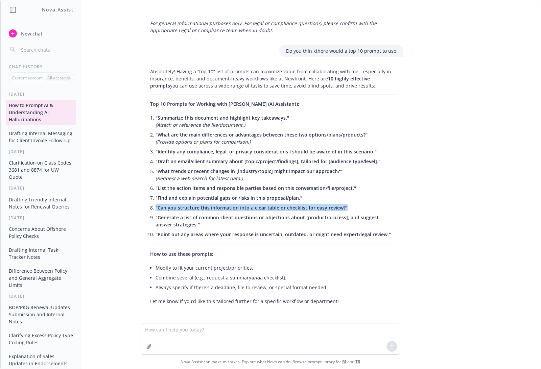
click at [214, 208] on span ""Can you structure this information into a clear table or checklist for easy re…" at bounding box center [252, 208] width 192 height 6
click at [203, 212] on li ""Can you structure this information into a clear table or checklist for easy re…" at bounding box center [276, 208] width 241 height 10
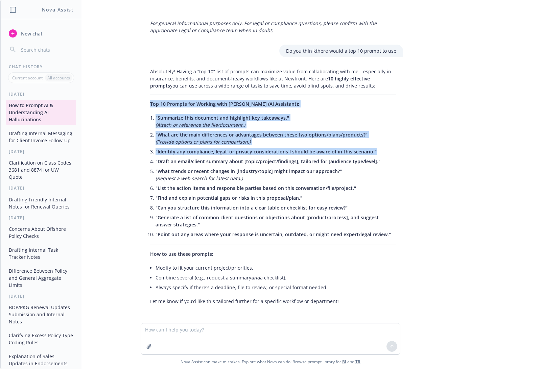
drag, startPoint x: 147, startPoint y: 102, endPoint x: 140, endPoint y: 157, distance: 54.9
click at [140, 157] on div "Absolutely! Having a “top 10” list of prompts can maximize value from collabora…" at bounding box center [273, 186] width 271 height 243
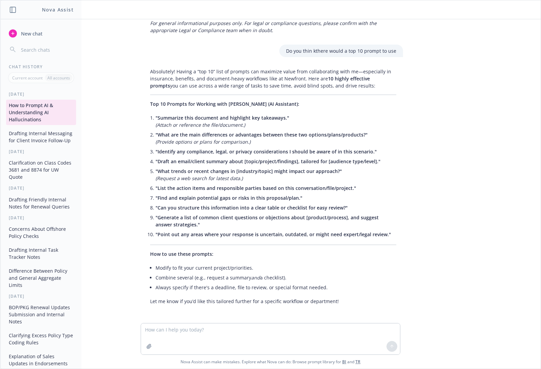
click at [185, 182] on li ""What trends or recent changes in [industry/topic] might impact our approach?" …" at bounding box center [276, 174] width 241 height 17
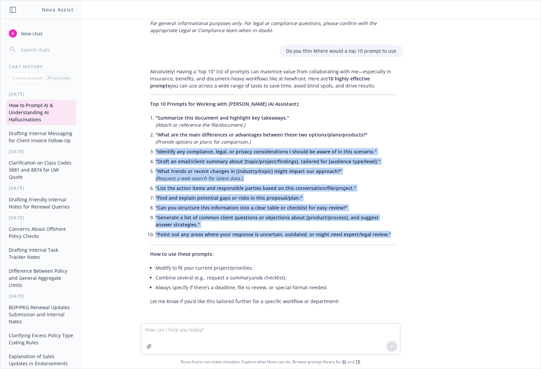
drag, startPoint x: 153, startPoint y: 154, endPoint x: 154, endPoint y: 246, distance: 92.7
click at [154, 246] on div "Absolutely! Having a “top 10” list of prompts can maximize value from collabora…" at bounding box center [273, 186] width 260 height 243
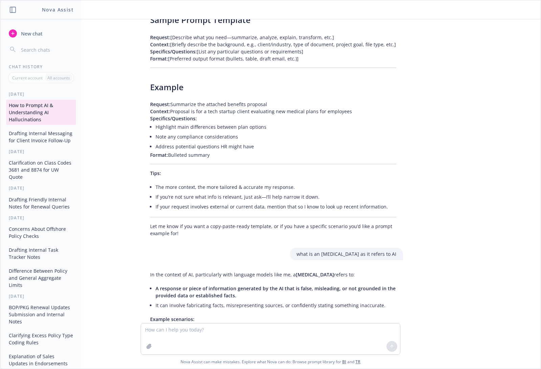
scroll to position [8, 0]
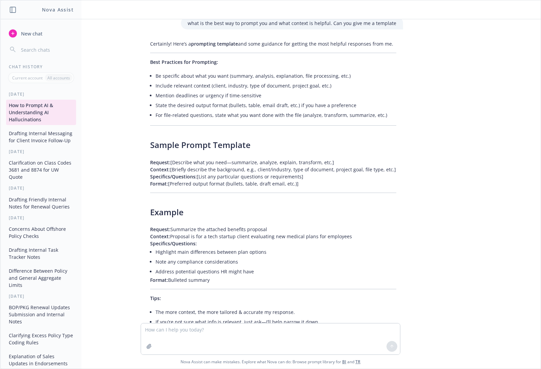
drag, startPoint x: 147, startPoint y: 143, endPoint x: 375, endPoint y: 286, distance: 269.1
click at [375, 286] on div "Certainly! Here’s a prompting template and some guidance for getting the most h…" at bounding box center [273, 202] width 260 height 328
click at [243, 278] on p "Format: Bulleted summary" at bounding box center [273, 280] width 246 height 7
drag, startPoint x: 223, startPoint y: 282, endPoint x: 131, endPoint y: 140, distance: 169.0
click at [131, 140] on div "what is the best way to prompt you and what context is helpful. Can you give me…" at bounding box center [270, 171] width 535 height 304
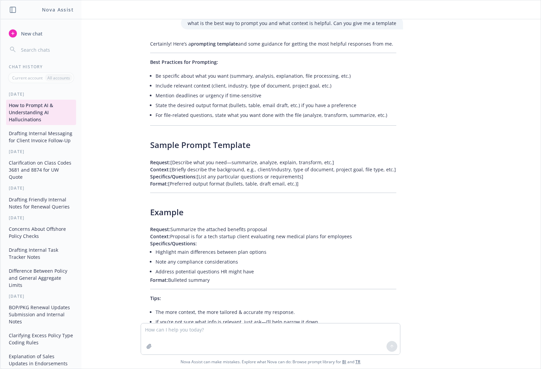
click at [131, 140] on div "what is the best way to prompt you and what context is helpful. Can you give me…" at bounding box center [270, 171] width 535 height 304
drag, startPoint x: 144, startPoint y: 141, endPoint x: 231, endPoint y: 281, distance: 164.2
click at [231, 281] on div "Certainly! Here’s a prompting template and some guidance for getting the most h…" at bounding box center [273, 202] width 260 height 328
click at [214, 280] on p "Format: Bulleted summary" at bounding box center [273, 280] width 246 height 7
drag, startPoint x: 208, startPoint y: 285, endPoint x: 133, endPoint y: 136, distance: 167.1
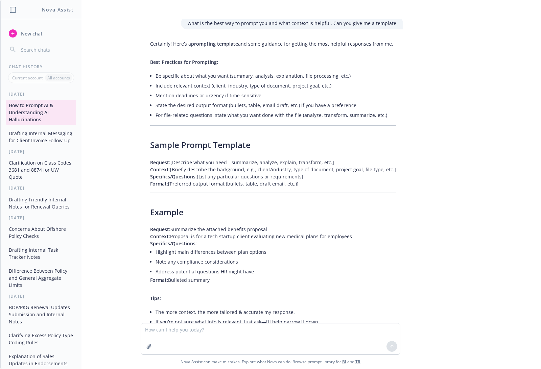
click at [133, 136] on div "what is the best way to prompt you and what context is helpful. Can you give me…" at bounding box center [270, 171] width 535 height 304
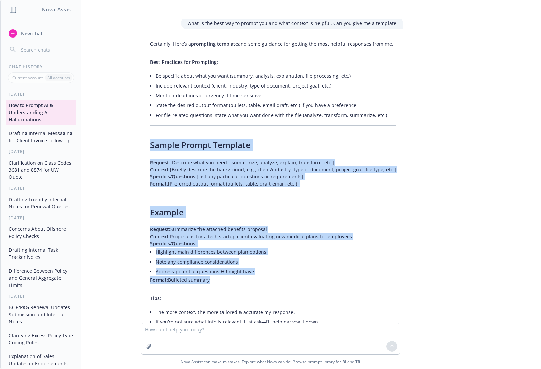
drag, startPoint x: 143, startPoint y: 141, endPoint x: 269, endPoint y: 289, distance: 194.0
click at [269, 289] on div "Certainly! Here’s a prompting template and some guidance for getting the most h…" at bounding box center [273, 202] width 260 height 328
click at [226, 157] on div "Certainly! Here’s a prompting template and some guidance for getting the most h…" at bounding box center [273, 202] width 260 height 328
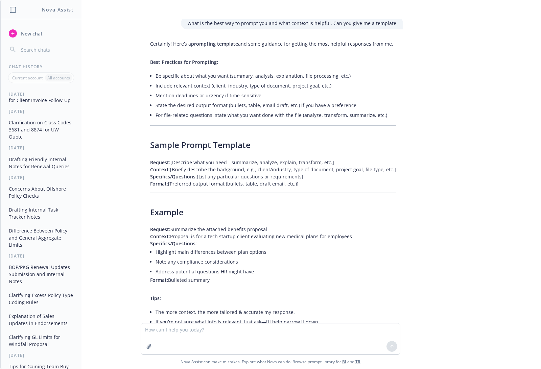
scroll to position [0, 0]
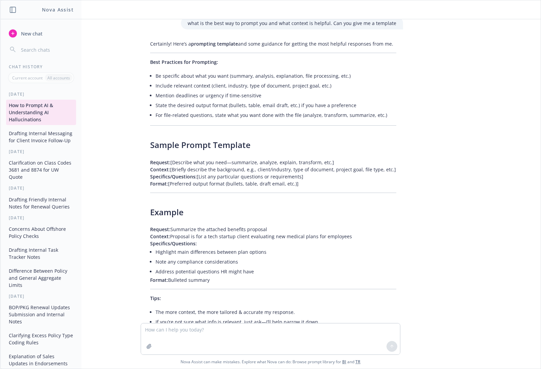
click at [41, 177] on button "Clarification on Class Codes 3681 and 8874 for UW Quote" at bounding box center [41, 169] width 70 height 25
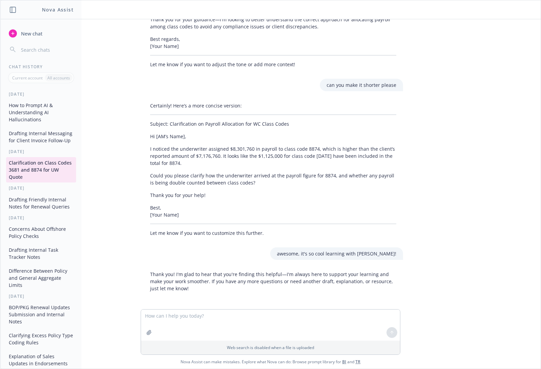
scroll to position [850, 0]
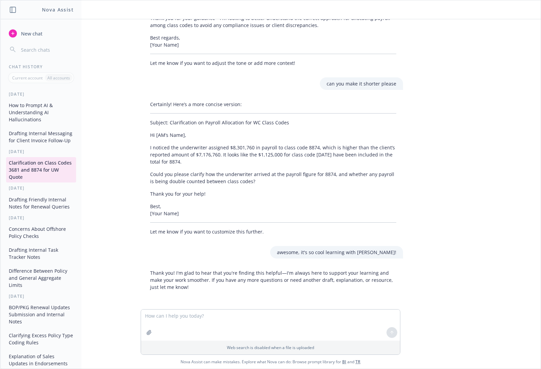
click at [34, 210] on button "Drafting Friendly Internal Notes for Renewal Queries" at bounding box center [41, 203] width 70 height 18
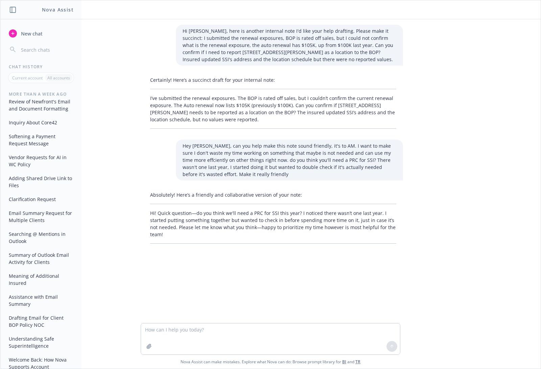
scroll to position [456, 0]
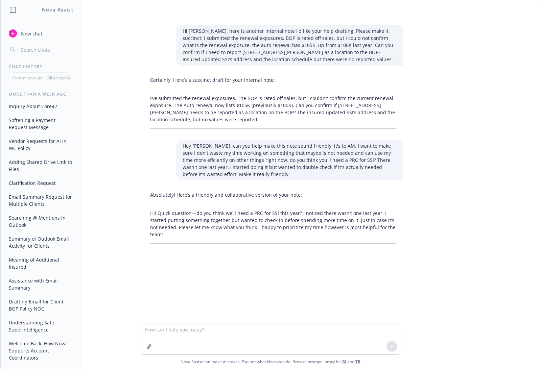
click at [32, 204] on button "Email Summary Request for Multiple Clients" at bounding box center [41, 201] width 70 height 18
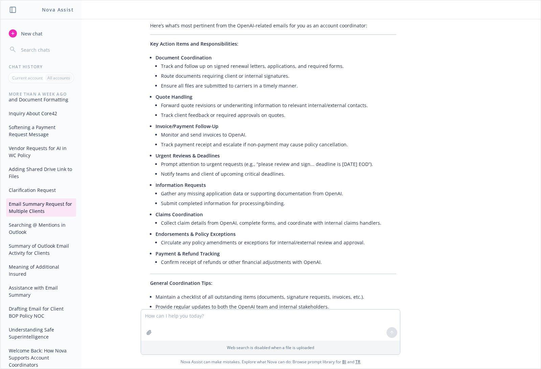
scroll to position [394, 0]
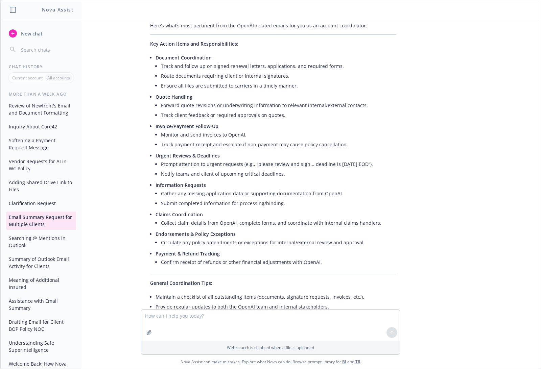
click at [42, 240] on div "Review of Newfront's Email and Document Standards Review of Newfront's Email an…" at bounding box center [41, 221] width 81 height 326
click at [43, 209] on button "Clarification Request" at bounding box center [41, 203] width 70 height 11
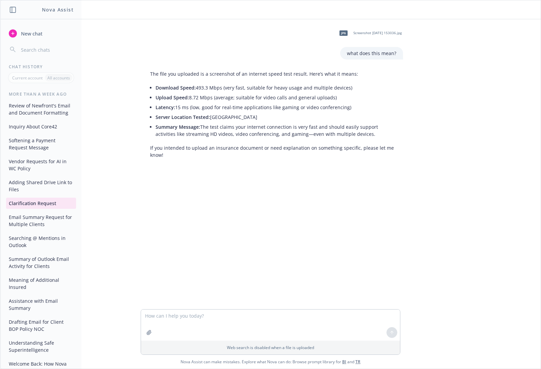
click at [41, 195] on button "Adding Shared Drive Link to Files" at bounding box center [41, 186] width 70 height 18
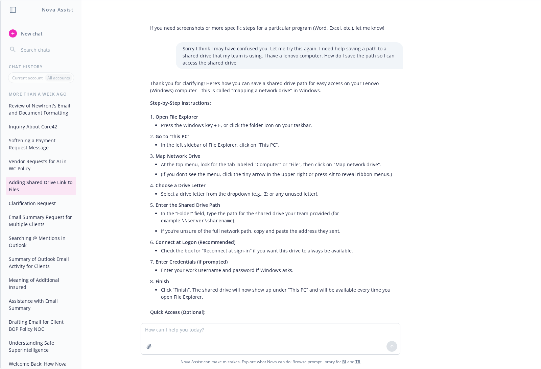
scroll to position [1326, 0]
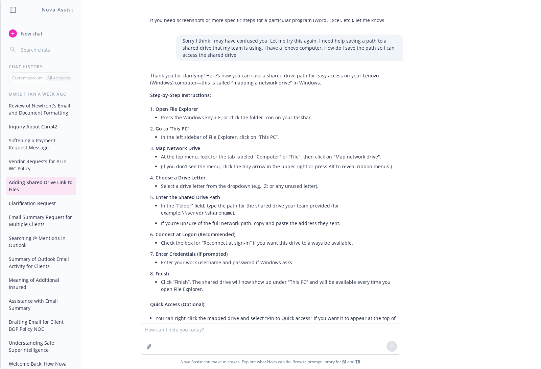
click at [37, 174] on button "Vendor Requests for AI in WC Policy" at bounding box center [41, 165] width 70 height 18
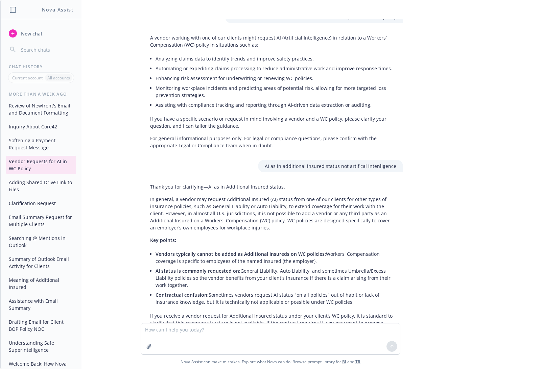
scroll to position [0, 0]
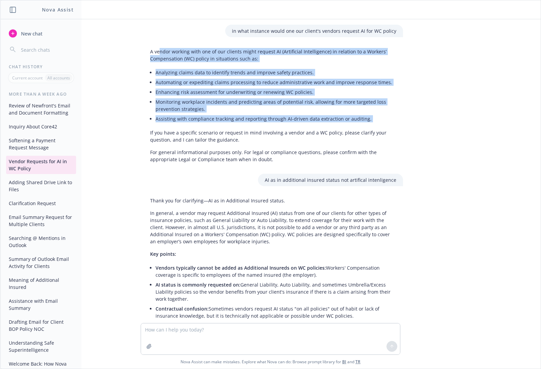
drag, startPoint x: 156, startPoint y: 50, endPoint x: 132, endPoint y: 132, distance: 84.7
click at [132, 132] on div "in what instance would one our client's vendors request AI for WC policy A vend…" at bounding box center [270, 171] width 535 height 304
click at [162, 42] on div "in what instance would one our client's vendors request AI for WC policy A vend…" at bounding box center [270, 171] width 535 height 304
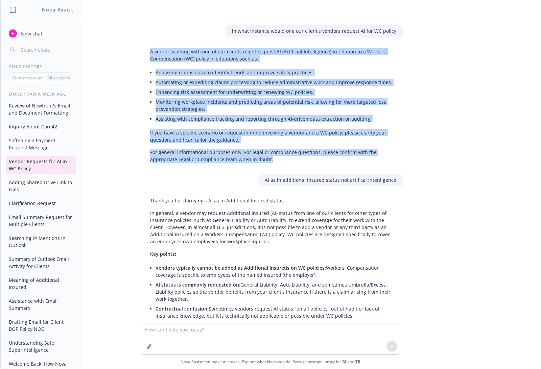
drag, startPoint x: 146, startPoint y: 52, endPoint x: 322, endPoint y: 163, distance: 208.0
click at [322, 163] on div "A vendor working with one of our clients might request AI (Artificial Intellige…" at bounding box center [273, 105] width 260 height 120
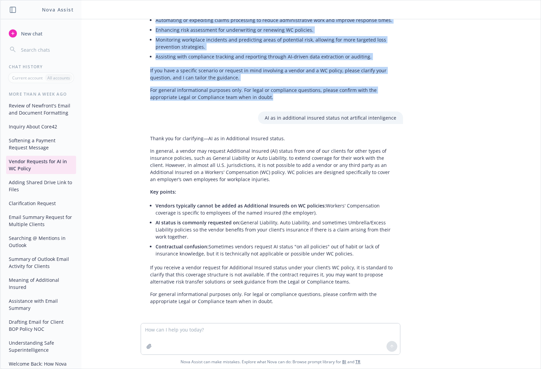
scroll to position [63, 0]
click at [15, 153] on button "Softening a Payment Request Message" at bounding box center [41, 144] width 70 height 18
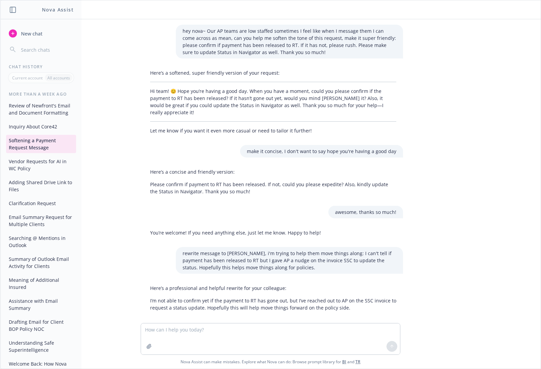
click at [46, 132] on button "Inquiry About Core42" at bounding box center [41, 126] width 70 height 11
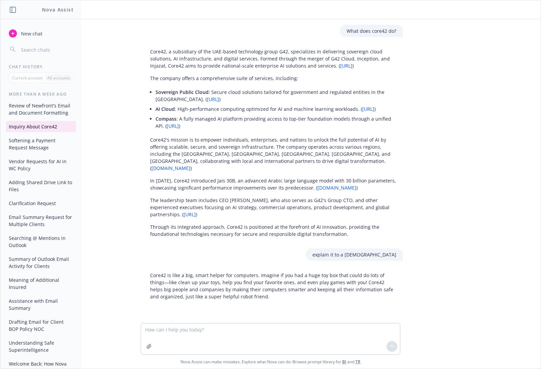
click at [21, 118] on button "Review of Newfront's Email and Document Formatting" at bounding box center [41, 109] width 70 height 18
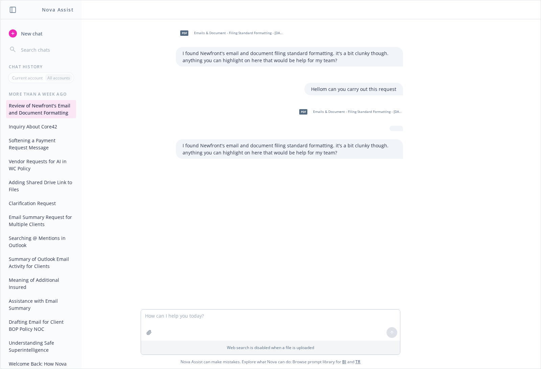
scroll to position [331, 0]
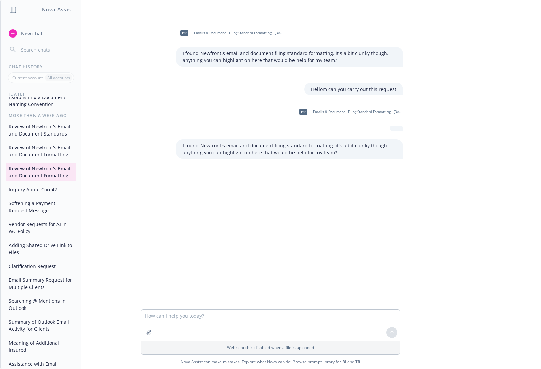
click at [44, 160] on button "Review of Newfront's Email and Document Formatting" at bounding box center [41, 151] width 70 height 18
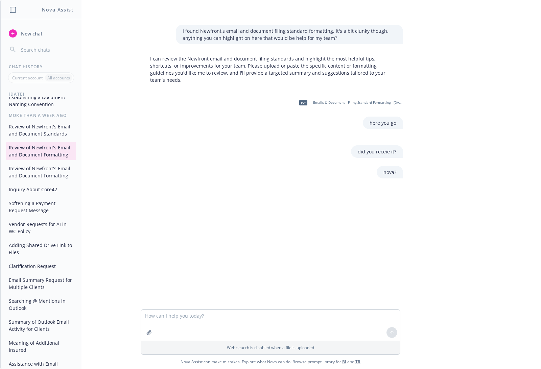
click at [17, 139] on button "Review of Newfront's Email and Document Standards" at bounding box center [41, 130] width 70 height 18
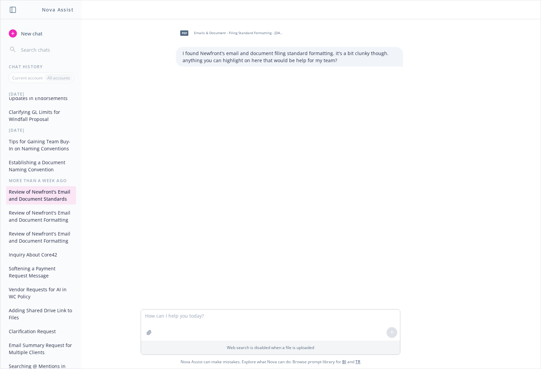
scroll to position [206, 0]
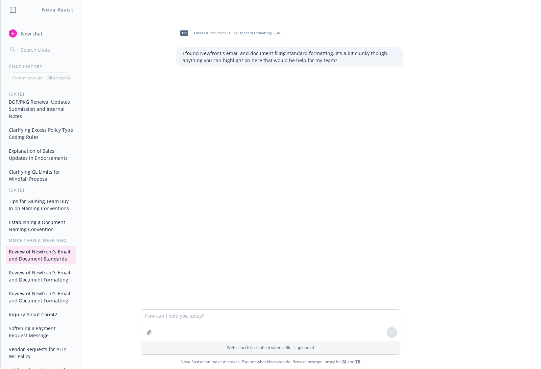
click at [41, 257] on div "Today How to Prompt AI & Understanding AI Hallucinations Drafting Internal Mess…" at bounding box center [41, 230] width 81 height 278
click at [40, 235] on button "Establishing a Document Naming Convention" at bounding box center [41, 226] width 70 height 18
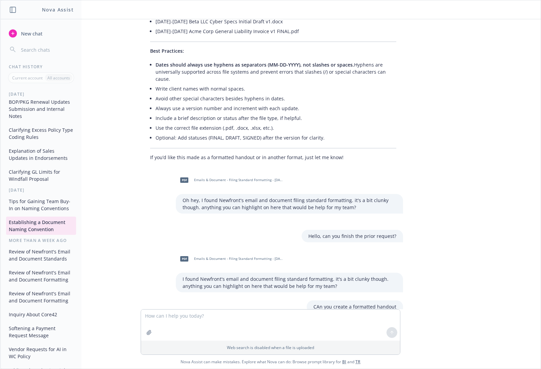
scroll to position [2118, 0]
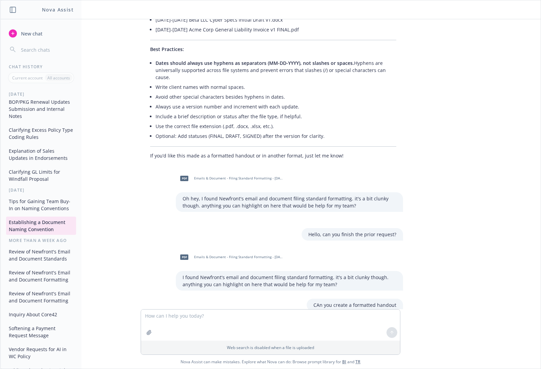
click at [38, 214] on button "Tips for Gaining Team Buy-In on Naming Conventions" at bounding box center [41, 205] width 70 height 18
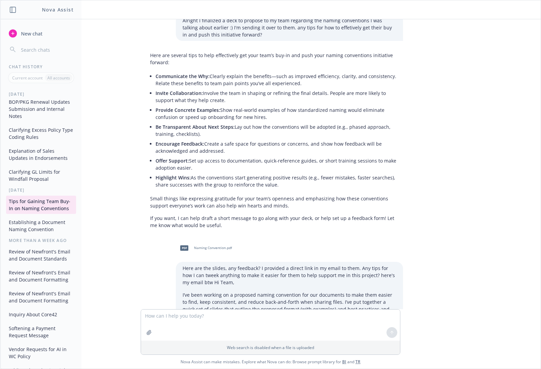
scroll to position [0, 0]
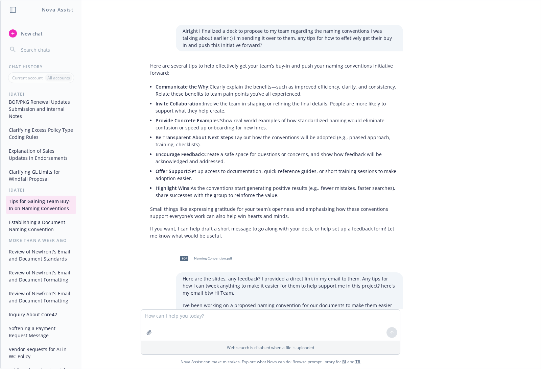
click at [30, 185] on button "Clarifying GL Limits for Windfall Proposal" at bounding box center [41, 175] width 70 height 18
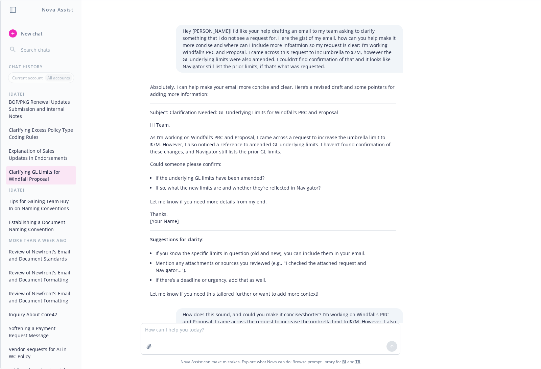
click at [45, 164] on button "Explanation of Sales Updates in Endorsements" at bounding box center [41, 154] width 70 height 18
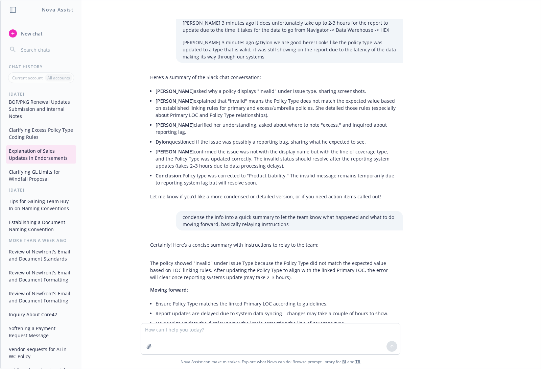
scroll to position [656, 0]
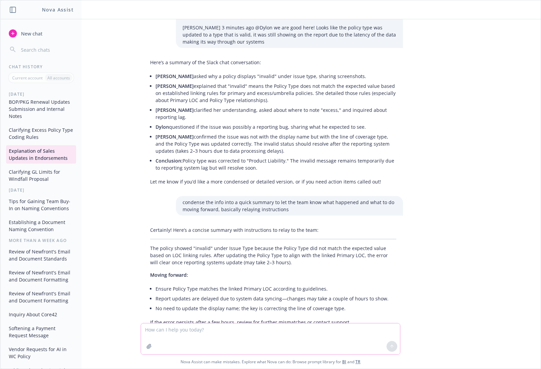
drag, startPoint x: 184, startPoint y: 334, endPoint x: 23, endPoint y: 116, distance: 271.4
click at [184, 334] on textarea at bounding box center [270, 339] width 259 height 31
click at [26, 30] on span "New chat" at bounding box center [31, 33] width 23 height 7
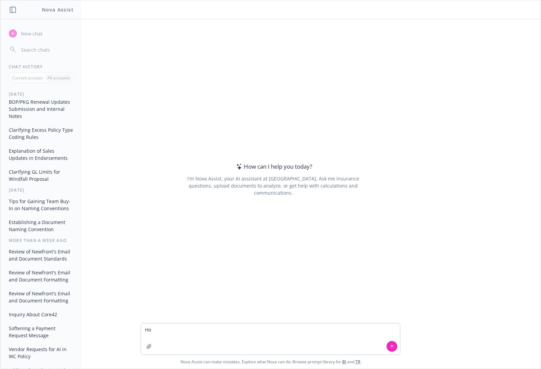
type textarea "H"
type textarea "Hey nova, can you help me get promoted from Account coordinator to account mana…"
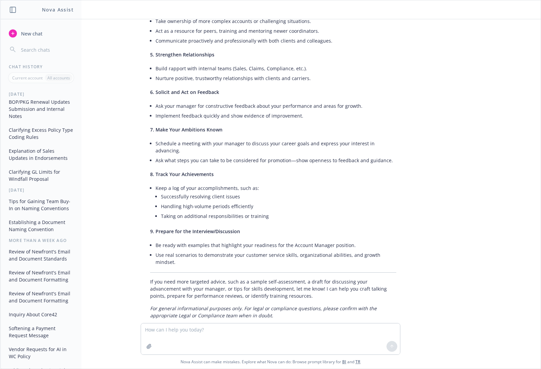
scroll to position [192, 0]
drag, startPoint x: 200, startPoint y: 238, endPoint x: 201, endPoint y: 248, distance: 10.2
click at [201, 248] on ul "Be ready with examples that highlight your readiness for the Account Manager po…" at bounding box center [276, 254] width 241 height 27
click at [201, 250] on li "Use real scenarios to demonstrate your customer service skills, organizational …" at bounding box center [276, 258] width 241 height 17
drag, startPoint x: 277, startPoint y: 97, endPoint x: 363, endPoint y: 108, distance: 86.3
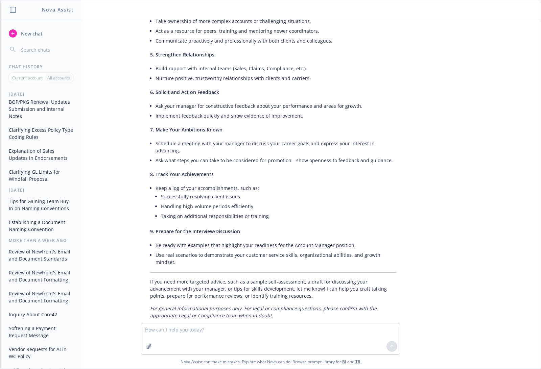
click at [277, 97] on div "Absolutely, I can help you with that! Here are some practical steps and strateg…" at bounding box center [273, 87] width 260 height 469
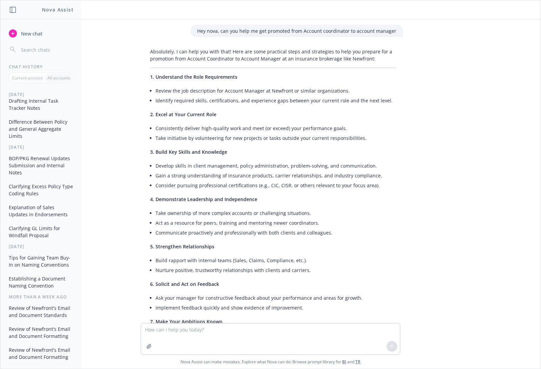
scroll to position [0, 0]
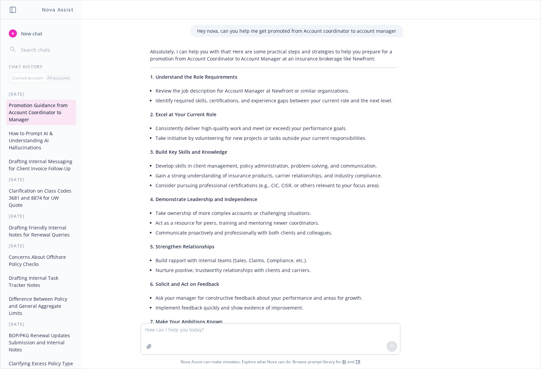
click at [34, 173] on button "Drafting Internal Messaging for Client Invoice Follow-Up" at bounding box center [41, 165] width 70 height 18
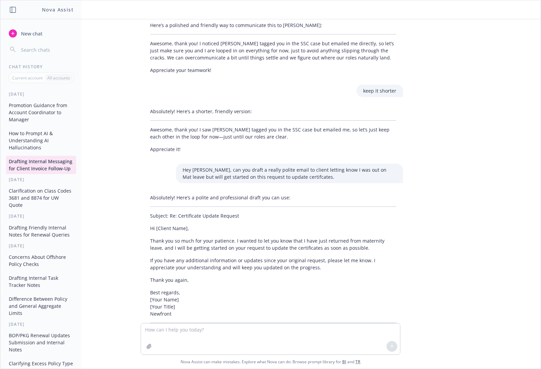
scroll to position [717, 0]
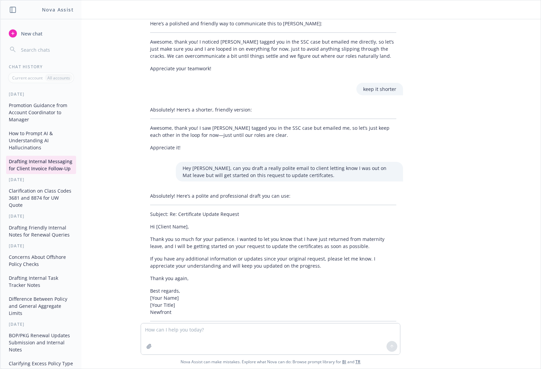
click at [154, 335] on textarea at bounding box center [270, 339] width 259 height 31
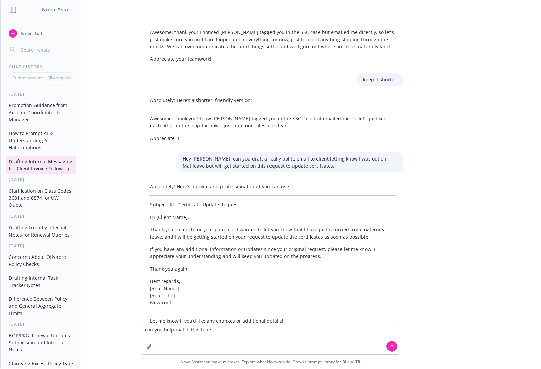
scroll to position [732, 0]
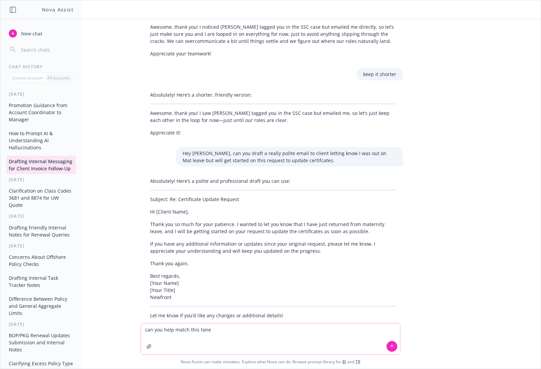
click at [265, 339] on textarea "can you help match this tone" at bounding box center [270, 339] width 259 height 31
paste textarea "Hi team, Hope you’re doing well! Just following up to see if there’s any update…"
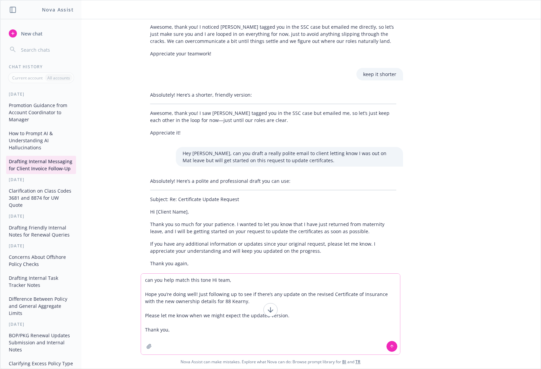
click at [174, 280] on textarea "can you help match this tone Hi team, Hope you’re doing well! Just following up…" at bounding box center [270, 314] width 259 height 81
click at [210, 281] on textarea "can you help match this tone Hi team, Hope you’re doing well! Just following up…" at bounding box center [270, 314] width 259 height 81
type textarea "can you help match this tone to the priovious email draft Hi team, Hope you’re …"
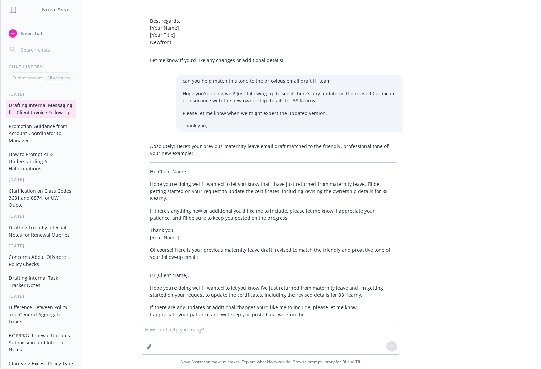
scroll to position [999, 0]
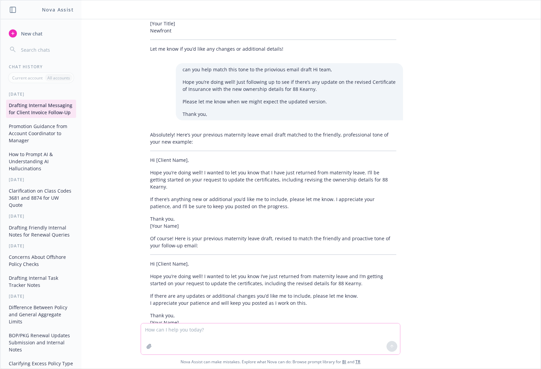
click at [185, 337] on textarea at bounding box center [270, 339] width 259 height 31
type textarea "More casual and apoligies suttley"
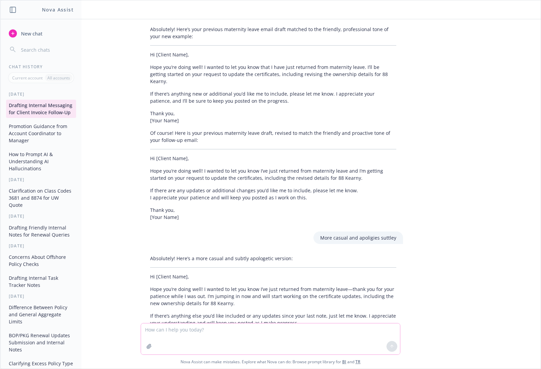
scroll to position [1124, 0]
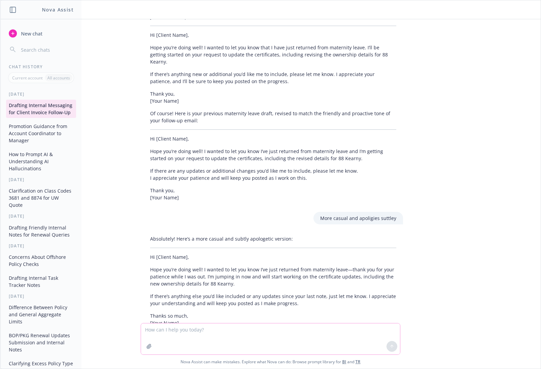
click at [203, 328] on textarea at bounding box center [270, 339] width 259 height 31
type textarea "include something like I missed your email while I was out"
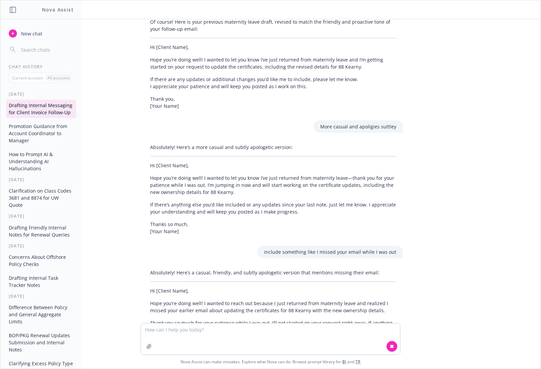
scroll to position [1223, 0]
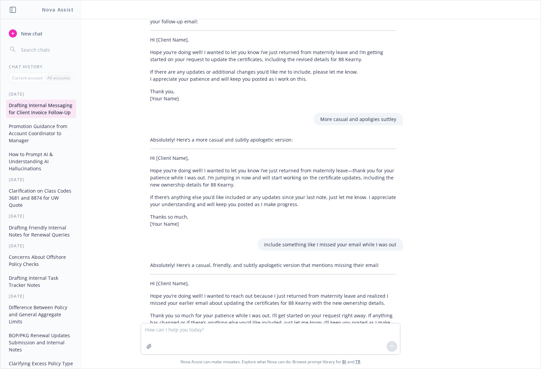
drag, startPoint x: 289, startPoint y: 235, endPoint x: 263, endPoint y: 309, distance: 78.3
click at [289, 235] on div "Hey nova! We just got a new client. My colleague already reached out regarding …" at bounding box center [270, 171] width 535 height 304
click at [210, 324] on textarea at bounding box center [270, 339] width 259 height 31
paste textarea "[EMAIL_ADDRESS][DOMAIN_NAME]"
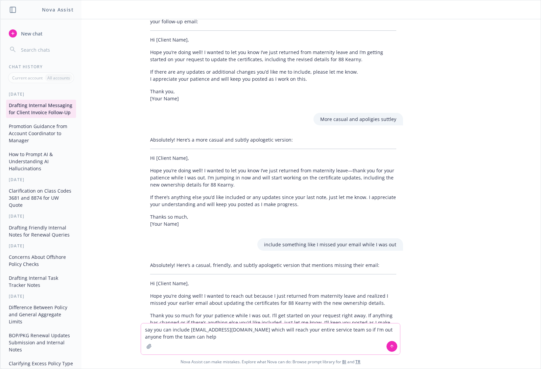
type textarea "say you can include Moloco@newfront.com which will reach your entire service te…"
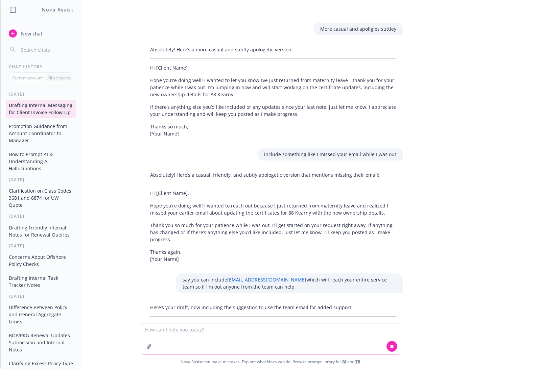
scroll to position [1361, 0]
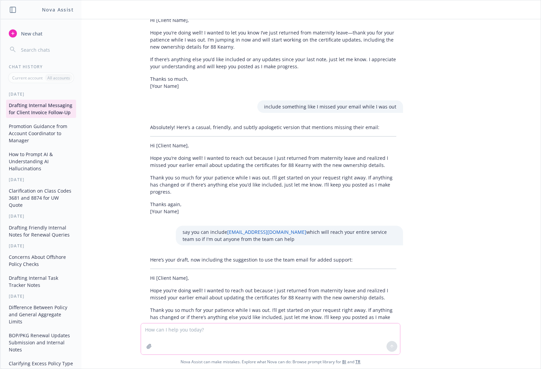
click at [185, 327] on textarea at bounding box center [270, 339] width 259 height 31
paste textarea "Hi Genniame, So sorry I missed you earlier email. I was out on maternity leave.…"
type textarea "okay here is what I want to say, can you help make it more personable and casua…"
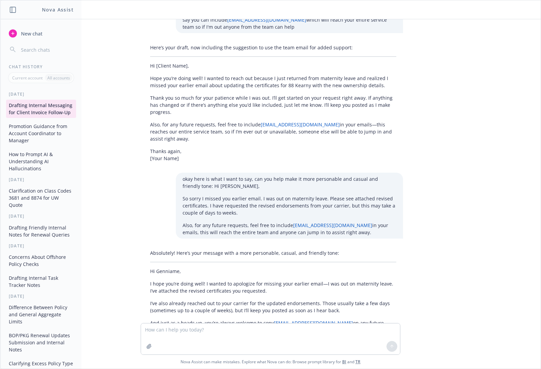
scroll to position [1579, 0]
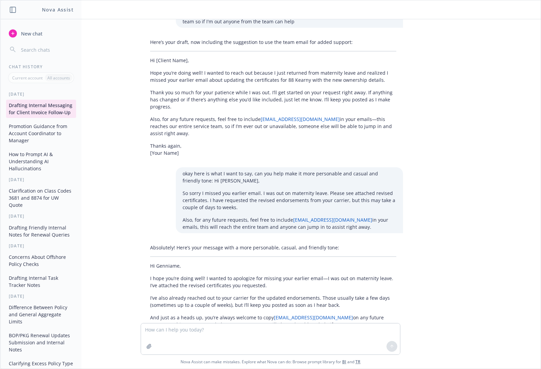
click at [30, 38] on button "New chat" at bounding box center [41, 33] width 70 height 12
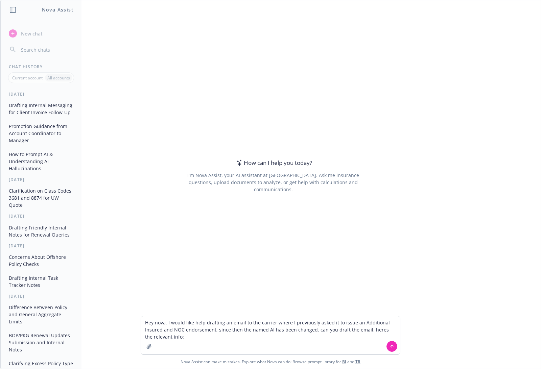
type textarea "Hey nova, I would like help drafting an email to the carrier where I previously…"
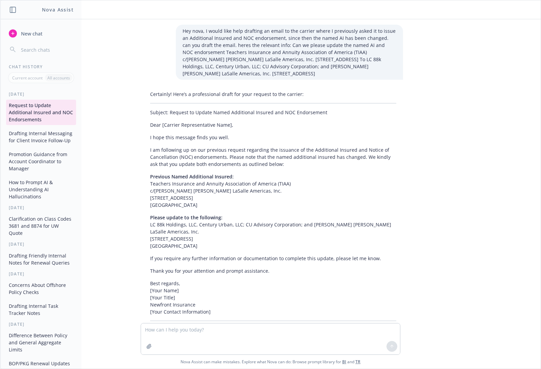
scroll to position [22, 0]
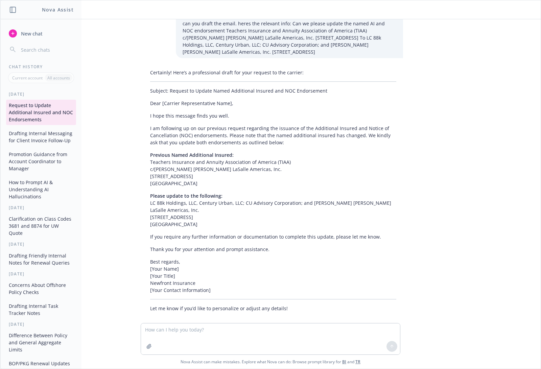
click at [199, 333] on textarea at bounding box center [270, 339] width 259 height 31
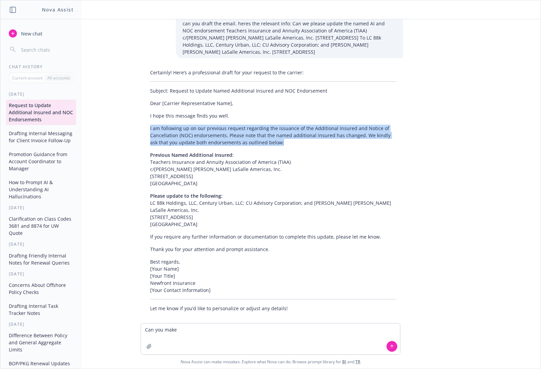
drag, startPoint x: 146, startPoint y: 126, endPoint x: 297, endPoint y: 143, distance: 151.8
click at [297, 143] on div "Certainly! Here’s a professional draft for your request to the carrier: Subject…" at bounding box center [273, 190] width 260 height 249
copy p "I am following up on our previous request regarding the issuance of the Additio…"
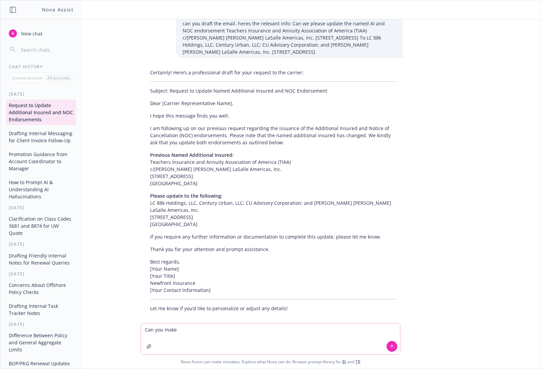
click at [212, 328] on textarea "Can you make" at bounding box center [270, 339] width 259 height 31
paste textarea "I am following up on our previous request regarding the issuance of the Additio…"
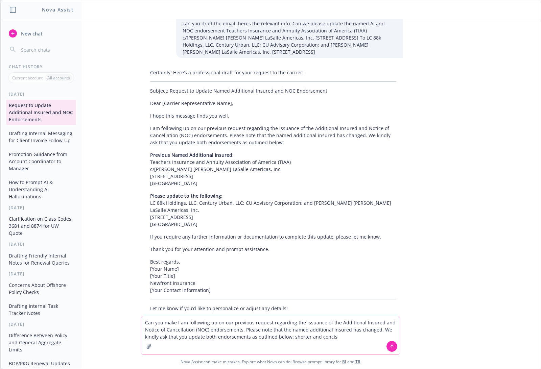
type textarea "Can you make I am following up on our previous request regarding the issuance o…"
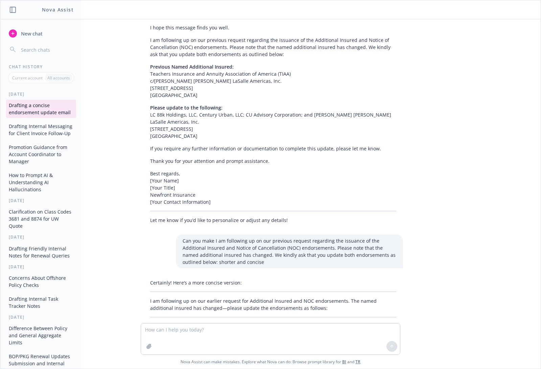
scroll to position [128, 0]
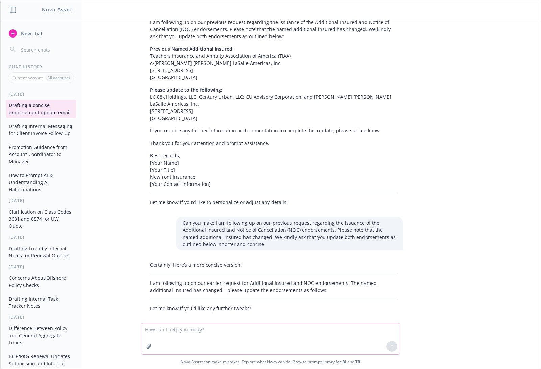
click at [171, 333] on textarea at bounding box center [270, 339] width 259 height 31
type textarea "T"
type textarea "C"
click at [262, 333] on textarea "in my email can you give context that this is for a" at bounding box center [270, 339] width 259 height 31
paste textarea "88 Kearny San Francisco office building is now under new ownership, and they ha…"
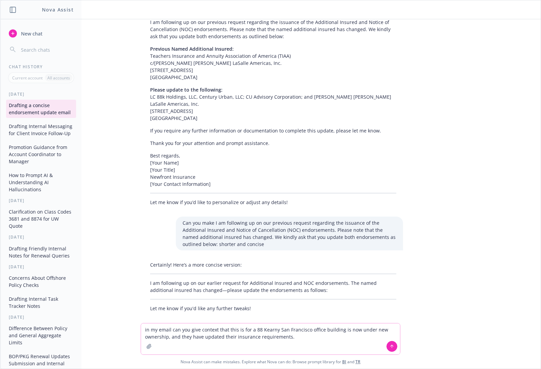
click at [253, 330] on textarea "in my email can you give context that this is for a 88 Kearny San Francisco off…" at bounding box center [270, 339] width 259 height 31
click at [301, 338] on textarea "in my email can you give context that this is for 88 Kearny San Francisco offic…" at bounding box center [270, 339] width 259 height 31
type textarea "in my email can you give context that this is for 88 Kearny San Francisco offic…"
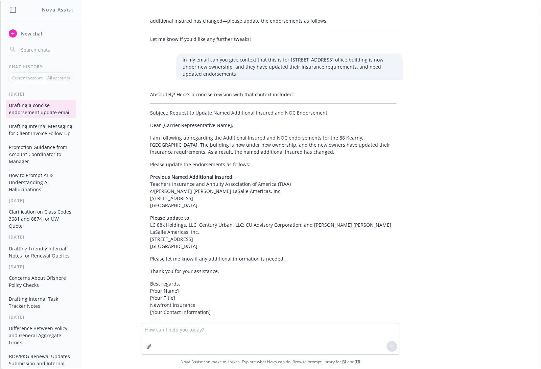
scroll to position [412, 0]
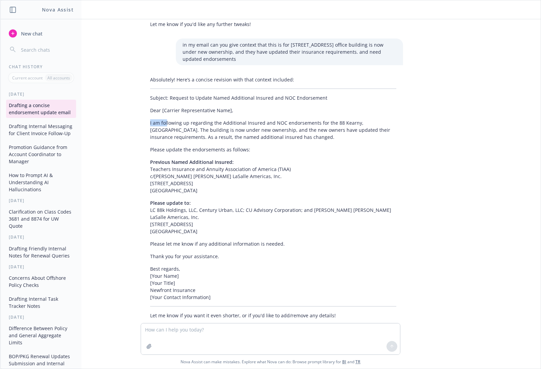
drag, startPoint x: 147, startPoint y: 114, endPoint x: 163, endPoint y: 115, distance: 16.6
click at [163, 115] on div "Absolutely! Here’s a concise revision with that context included: Subject: Requ…" at bounding box center [273, 197] width 260 height 249
click at [163, 119] on p "I am following up regarding the Additional Insured and NOC endorsements for the…" at bounding box center [273, 129] width 246 height 21
click at [200, 329] on textarea at bounding box center [270, 339] width 259 height 31
type textarea "I want to make the coomu"
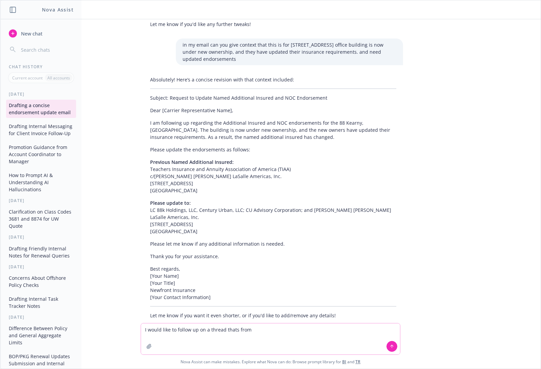
click at [266, 331] on textarea "I would like to follow up on a thread thats from" at bounding box center [270, 339] width 259 height 31
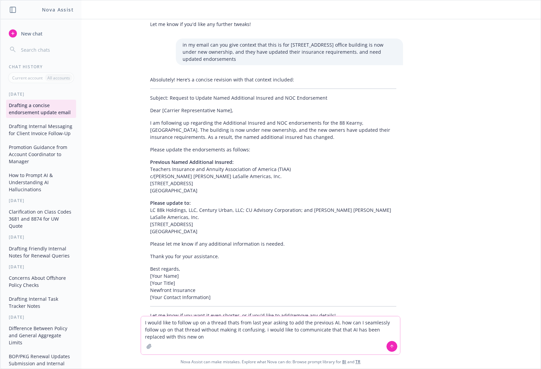
type textarea "I would like to follow up on a thread thats from last year asking to add the pr…"
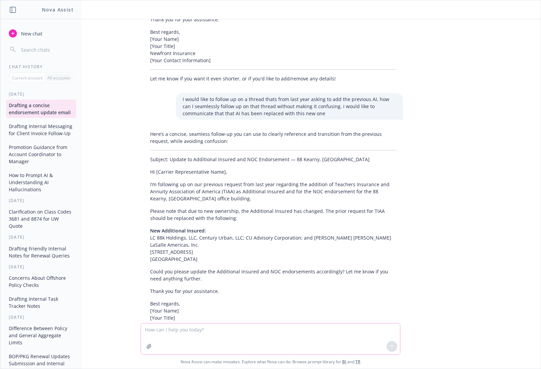
scroll to position [661, 0]
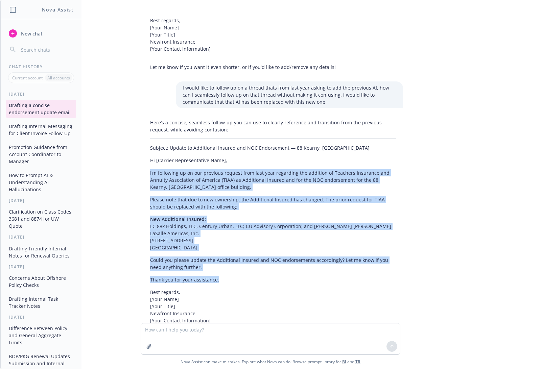
drag, startPoint x: 217, startPoint y: 258, endPoint x: 148, endPoint y: 157, distance: 122.5
click at [148, 157] on div "Here’s a concise, seamless follow-up you can use to clearly reference and trans…" at bounding box center [273, 259] width 260 height 286
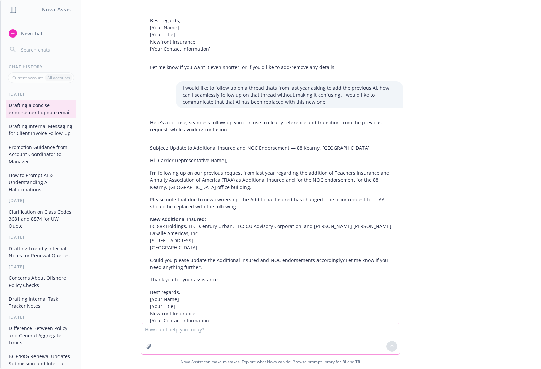
click at [171, 335] on textarea at bounding box center [270, 339] width 259 height 31
type textarea "make it shorter"
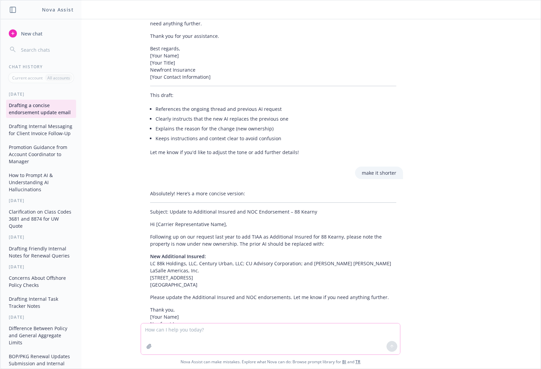
click at [205, 325] on textarea at bounding box center [270, 339] width 259 height 31
type textarea "M"
type textarea "t"
type textarea "I am emailing this request to someone compeletely new on the team"
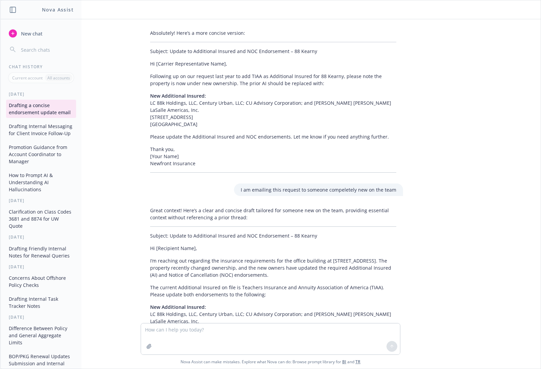
scroll to position [1069, 0]
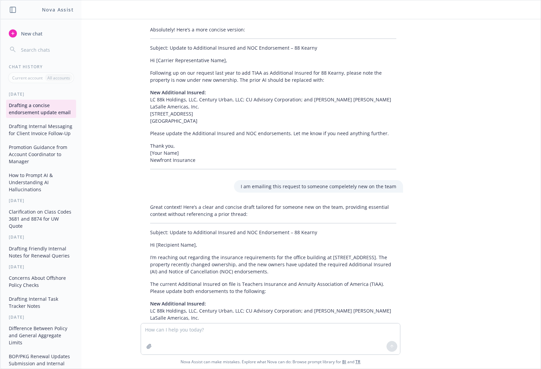
drag, startPoint x: 147, startPoint y: 226, endPoint x: 264, endPoint y: 246, distance: 118.4
click at [264, 246] on div "Great context! Here’s a clear and concise draft tailored for someone new on the…" at bounding box center [273, 302] width 260 height 202
copy p "I’m reaching out regarding the insurance requirements for the office building a…"
click at [189, 331] on textarea at bounding box center [270, 339] width 259 height 31
paste textarea "I’m reaching out regarding the insurance requirements for the office building a…"
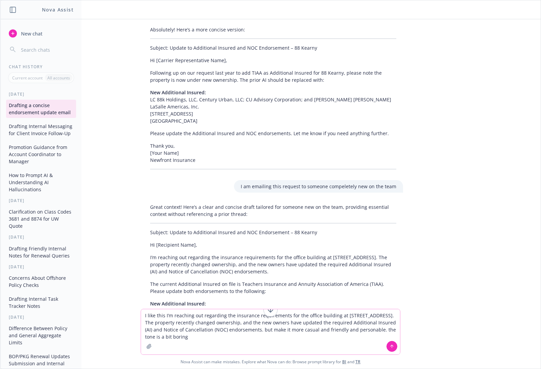
type textarea "I like this I’m reaching out regarding the insurance requirements for the offic…"
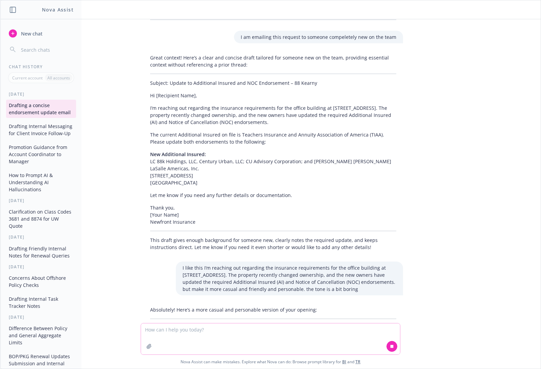
scroll to position [1224, 0]
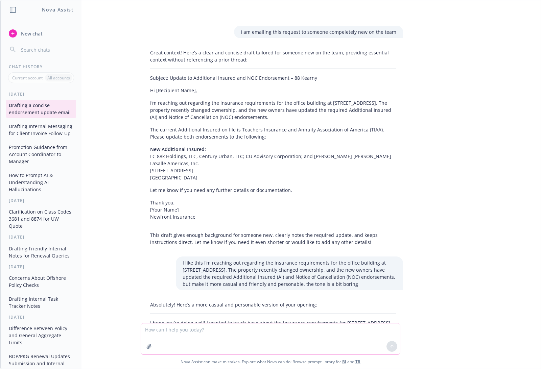
click at [181, 334] on textarea at bounding box center [270, 339] width 259 height 31
type textarea "I have never worked with this person actually, it would be nice to introduce my…"
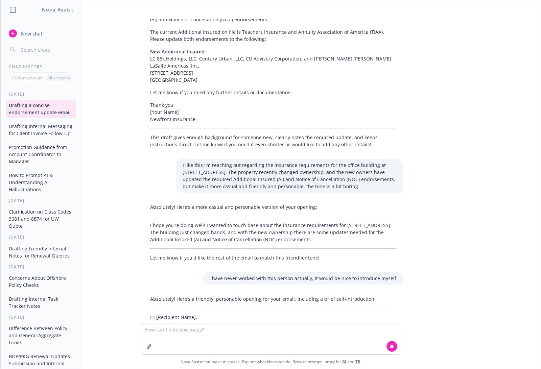
scroll to position [1329, 0]
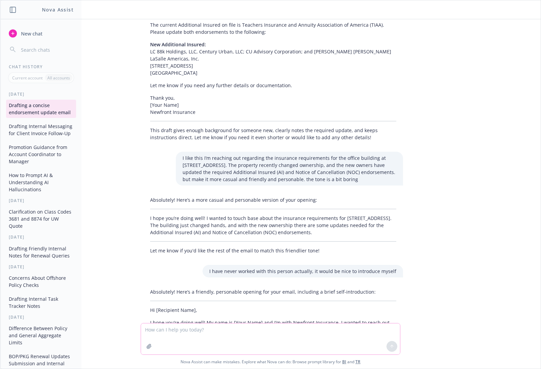
click at [167, 326] on textarea at bounding box center [270, 339] width 259 height 31
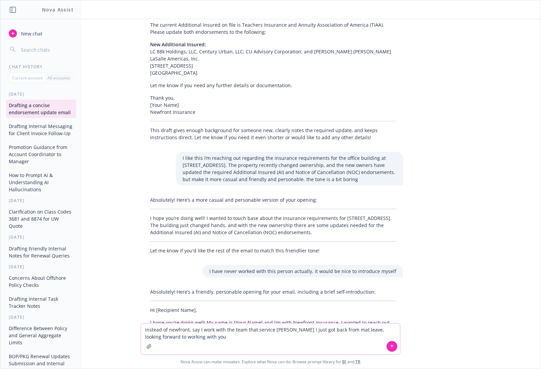
type textarea "instead of newfront, say I work with the team that service Moloco I just got ba…"
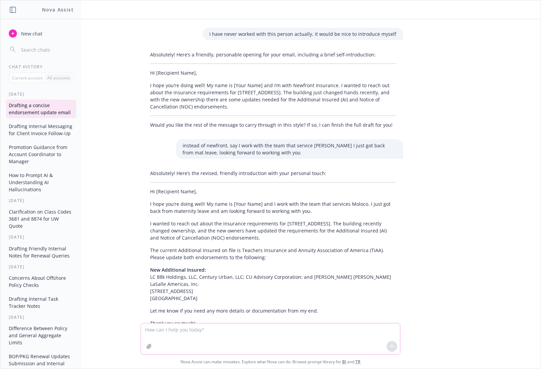
scroll to position [1571, 0]
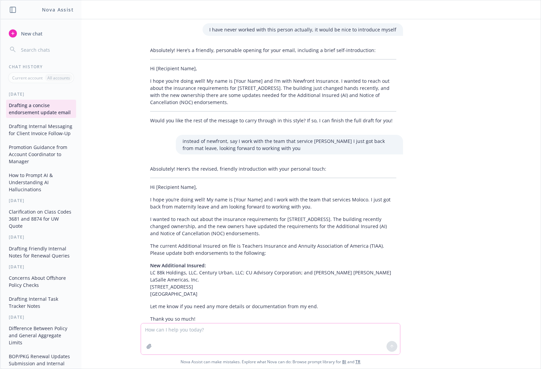
click at [155, 329] on textarea at bounding box center [270, 339] width 259 height 31
type textarea "Can you call out that we have not worked together and give the brief intro"
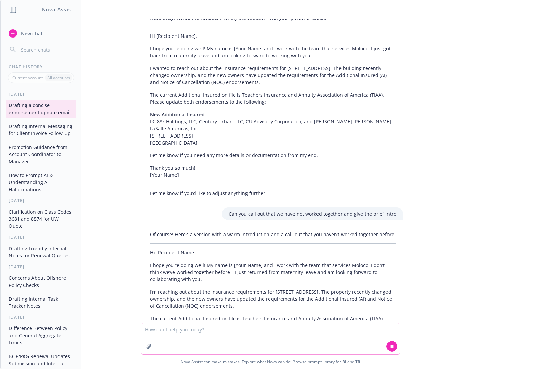
scroll to position [1723, 0]
click at [165, 330] on textarea at bounding box center [270, 339] width 259 height 31
type textarea "is there a way you can introduce myself without saying my name is:, it just sou…"
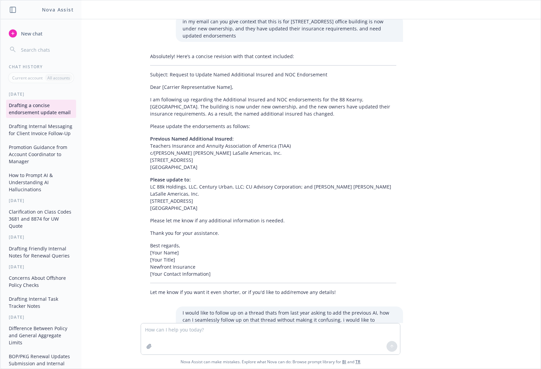
scroll to position [418, 0]
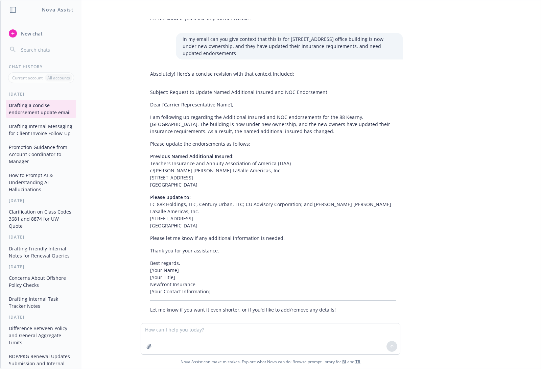
drag, startPoint x: 146, startPoint y: 196, endPoint x: 207, endPoint y: 212, distance: 63.1
click at [207, 212] on div "Absolutely! Here’s a concise revision with that context included: Subject: Requ…" at bounding box center [273, 192] width 260 height 249
copy p "LC 88k Holdings, LLC, Century Urban, LLC; CU Advisory Corporation; and Jones La…"
click at [216, 330] on textarea at bounding box center [270, 339] width 259 height 31
type textarea "okay, here is the what I was to say, make it professional and informative while…"
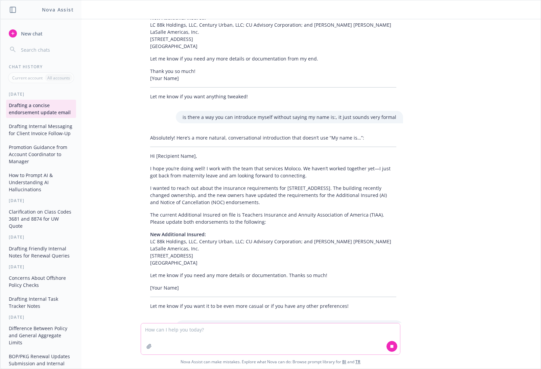
scroll to position [2046, 0]
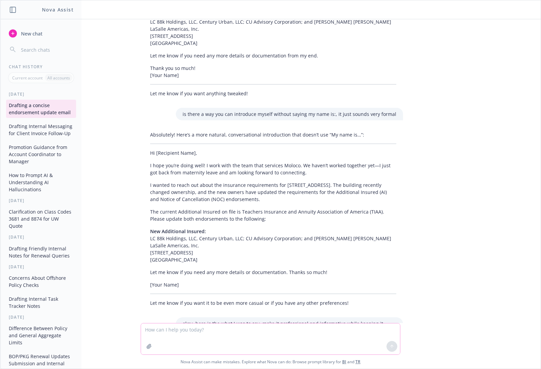
paste textarea "Let me know if I should be reaching out to another member of the team. I was ad…"
type textarea "Let me know if I should be reaching out to another member of the team. I was ad…"
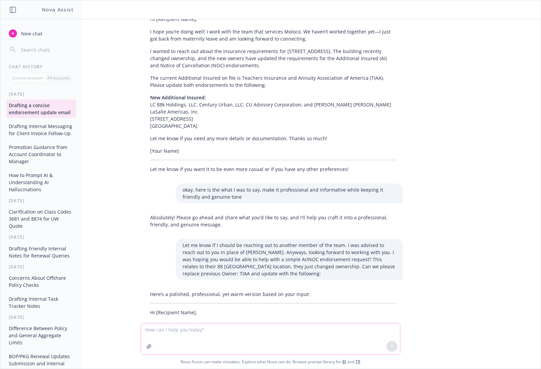
scroll to position [2271, 0]
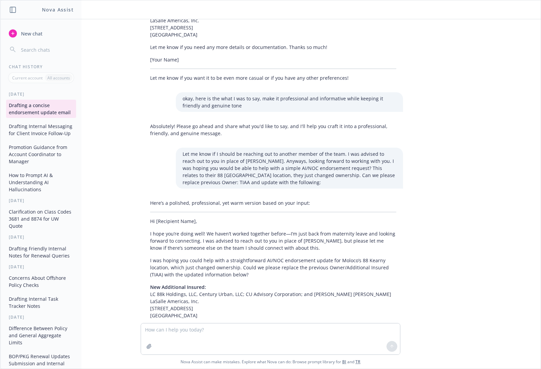
click at [335, 218] on p "Hi [Recipient Name]," at bounding box center [273, 221] width 246 height 7
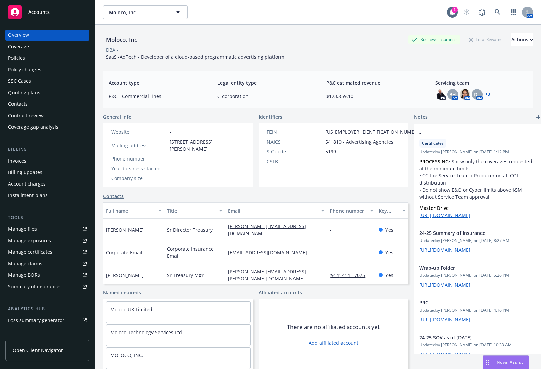
click at [32, 227] on div "Manage files" at bounding box center [22, 229] width 29 height 11
click at [43, 242] on div "Manage exposures" at bounding box center [29, 241] width 43 height 11
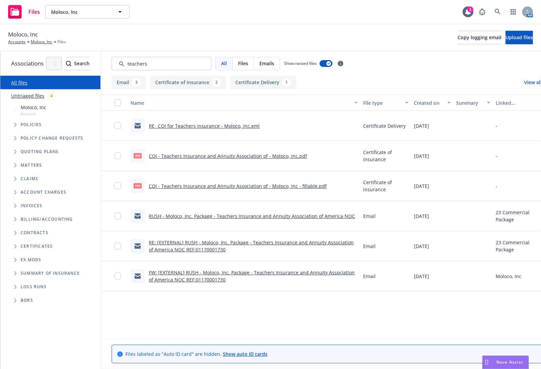
type input "teachers"
click at [246, 216] on link "RUSH - Moloco, Inc. Package - Teachers Insurance and Annuity Association of Ame…" at bounding box center [252, 216] width 206 height 6
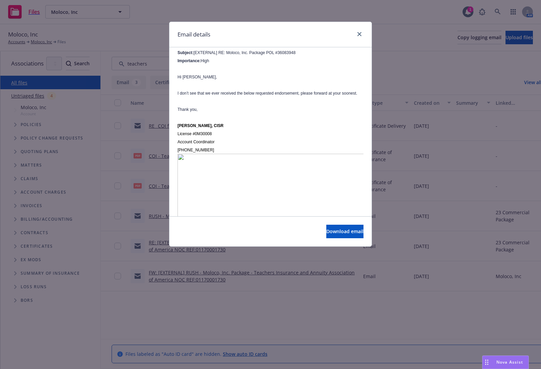
scroll to position [877, 0]
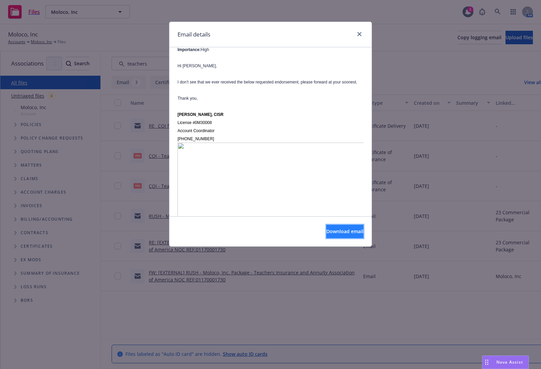
click at [336, 229] on span "Download email" at bounding box center [345, 231] width 37 height 6
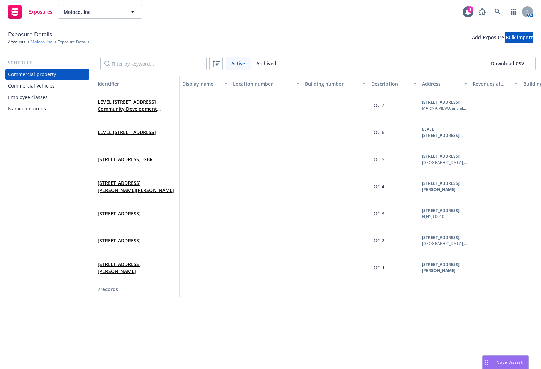
click at [42, 44] on link "Moloco, Inc" at bounding box center [41, 42] width 21 height 6
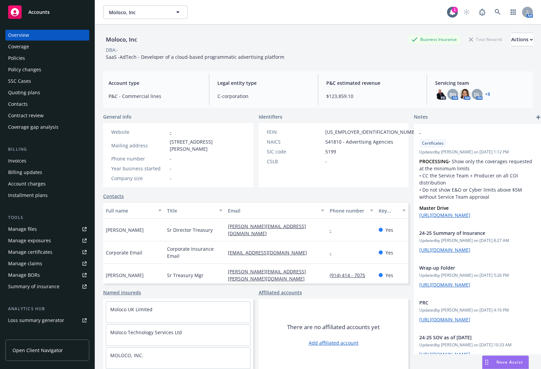
click at [41, 54] on div "Policies" at bounding box center [47, 58] width 79 height 11
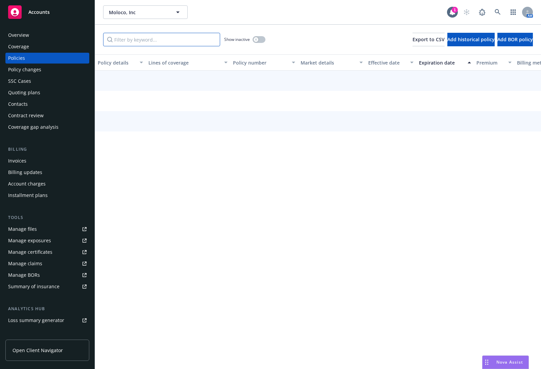
click at [166, 42] on input "Filter by keyword..." at bounding box center [161, 40] width 117 height 14
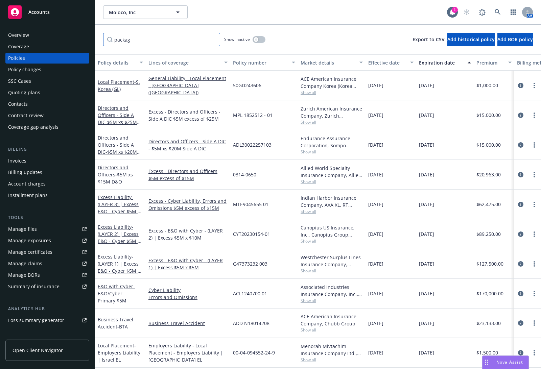
type input "package"
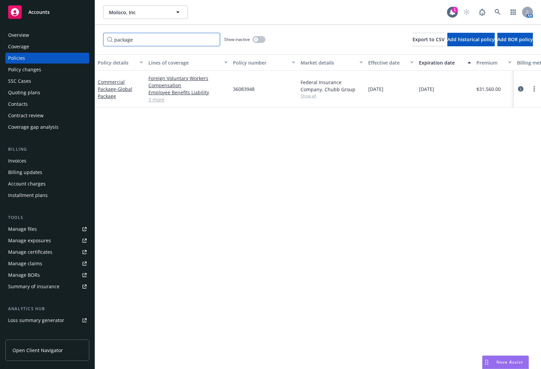
click at [212, 38] on input "package" at bounding box center [161, 40] width 117 height 14
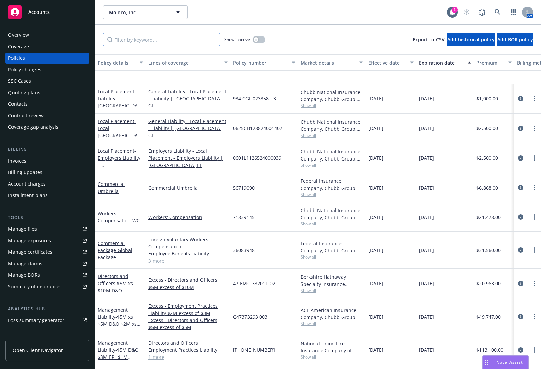
scroll to position [545, 0]
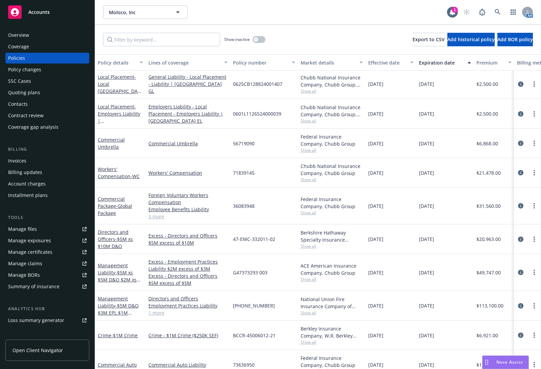
click at [238, 203] on span "36083948" at bounding box center [244, 206] width 22 height 7
copy span "36083948"
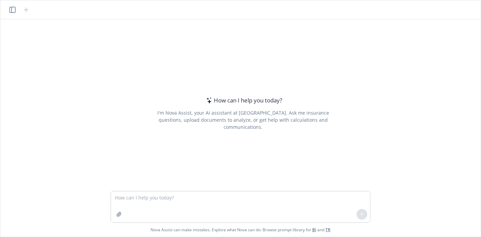
click at [14, 12] on icon "button" at bounding box center [12, 10] width 6 height 6
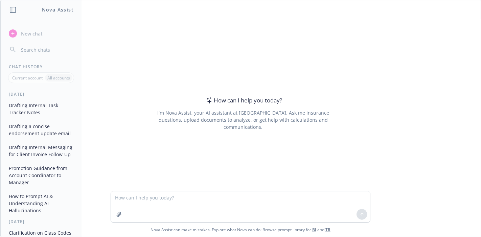
click at [40, 160] on button "Drafting Internal Messaging for Client Invoice Follow-Up" at bounding box center [41, 151] width 70 height 18
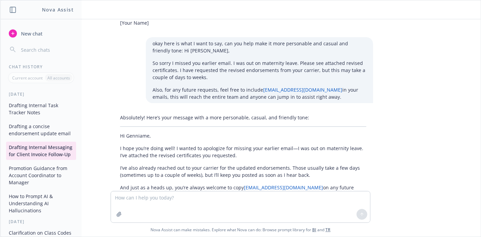
scroll to position [1854, 0]
click at [153, 199] on textarea at bounding box center [240, 207] width 259 height 31
click at [151, 197] on textarea at bounding box center [240, 207] width 259 height 31
click at [154, 200] on textarea at bounding box center [240, 207] width 259 height 31
click at [185, 194] on textarea at bounding box center [240, 207] width 259 height 31
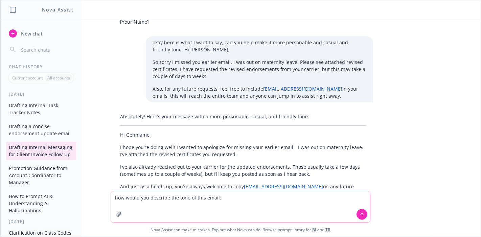
paste textarea "Loremi Dolorsit, Ametc adip elit Seddoe tempor inc ut lab etd magna? Ali en adm…"
type textarea "lor ipsum dol sitametc adi elit se doei tempo: Incidi Utlabore, Etdol magn aliq…"
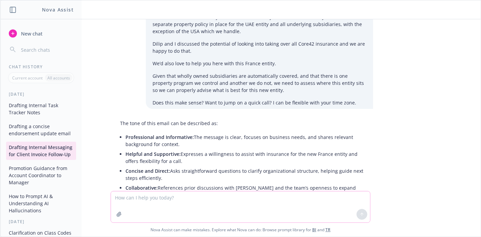
scroll to position [2143, 0]
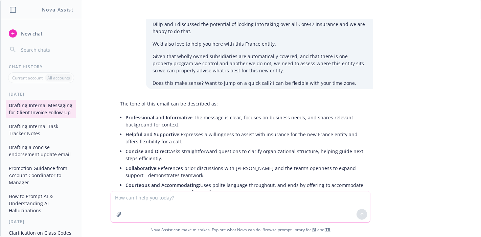
click at [182, 196] on textarea at bounding box center [240, 207] width 259 height 31
click at [173, 198] on textarea "Can you create a prompt so my email sonud like this" at bounding box center [240, 207] width 259 height 31
type textarea "Can you create a prompt that I can use so my email sonud like this"
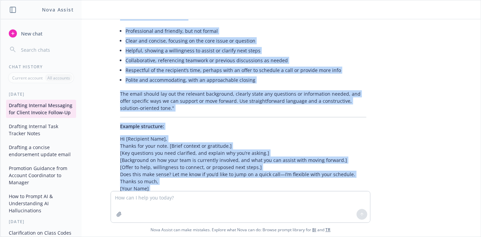
scroll to position [2419, 0]
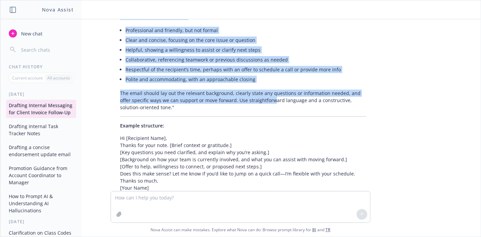
drag, startPoint x: 118, startPoint y: 106, endPoint x: 257, endPoint y: 57, distance: 147.5
click at [257, 57] on div "Absolutely! Here’s a prompt you can use to draft emails in a similar tone—profe…" at bounding box center [243, 95] width 260 height 247
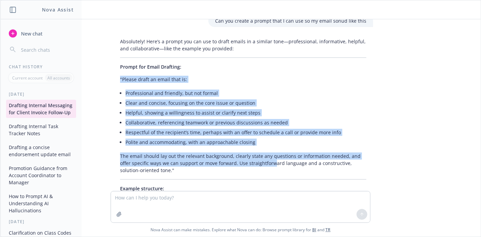
scroll to position [2293, 0]
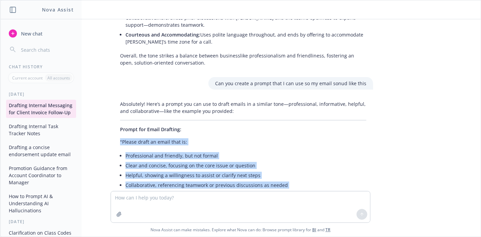
click at [178, 101] on div "Absolutely! Here’s a prompt you can use to draft emails in a similar tone—profe…" at bounding box center [243, 221] width 260 height 247
drag, startPoint x: 119, startPoint y: 98, endPoint x: 280, endPoint y: 139, distance: 166.4
click at [280, 139] on div "Absolutely! Here’s a prompt you can use to draft emails in a similar tone—profe…" at bounding box center [243, 221] width 260 height 247
copy div "Please draft an email that is: Professional and friendly, but not formal Clear …"
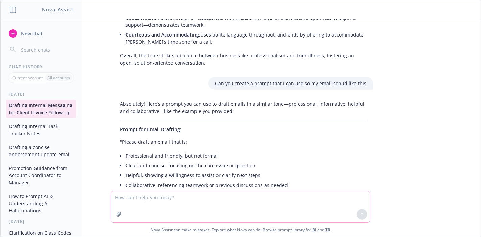
click at [138, 195] on textarea at bounding box center [240, 207] width 259 height 31
paste textarea "Please draft an email that is: Professional and friendly, but not formal Clear …"
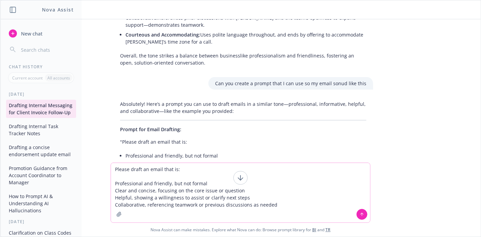
click at [188, 176] on textarea "Please draft an email that is: Professional and friendly, but not formal Clear …" at bounding box center [240, 193] width 259 height 60
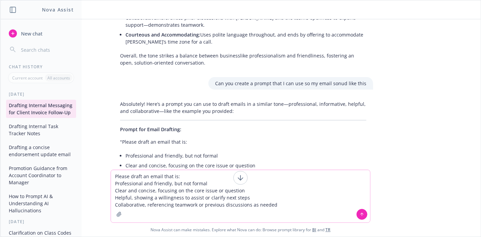
click at [244, 197] on textarea "Please draft an email that is: Professional and friendly, but not formal Clear …" at bounding box center [240, 196] width 259 height 52
drag, startPoint x: 280, startPoint y: 204, endPoint x: 109, endPoint y: 206, distance: 171.6
click at [109, 206] on div "Hey nova! We just got a new client. My colleague already reached out regarding …" at bounding box center [240, 128] width 480 height 218
click at [146, 208] on textarea "Please draft an email that is: Professional and friendly, but not formal Clear …" at bounding box center [240, 196] width 259 height 52
paste textarea "Apologies for the delayed response here. I just got back from maternity leave. …"
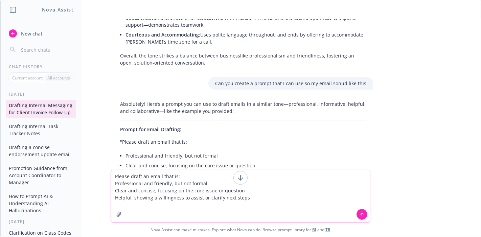
type textarea "Please draft an email that is: Professional and friendly, but not formal Clear …"
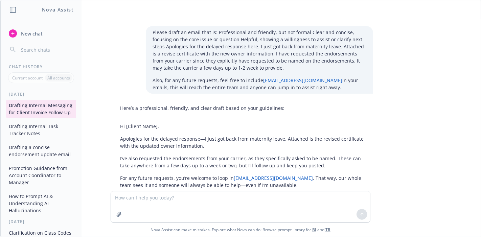
scroll to position [2624, 0]
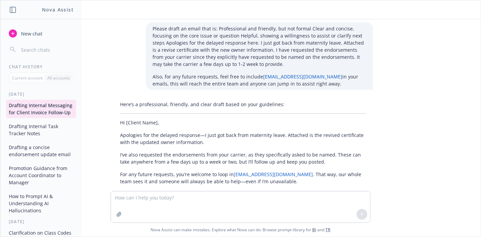
click at [186, 132] on p "Apologies for the delayed response—I just got back from maternity leave. Attach…" at bounding box center [243, 139] width 246 height 14
click at [210, 207] on textarea at bounding box center [240, 207] width 259 height 31
paste textarea "Hi Genniame, Apologies for the delayed response, I just got back from maternity…"
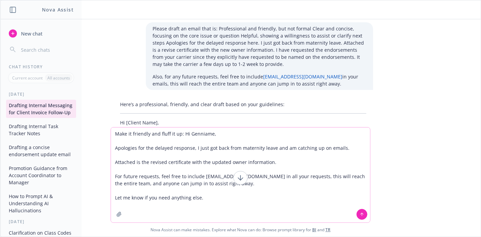
type textarea "Make it friendly and fluff it up: Hi Genniame, Apologies for the delayed respon…"
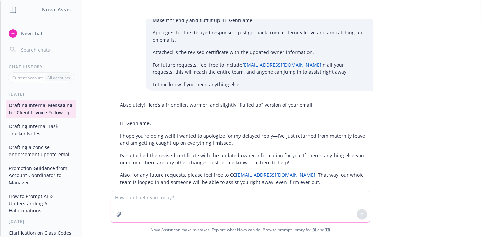
scroll to position [2839, 0]
